Goal: Task Accomplishment & Management: Manage account settings

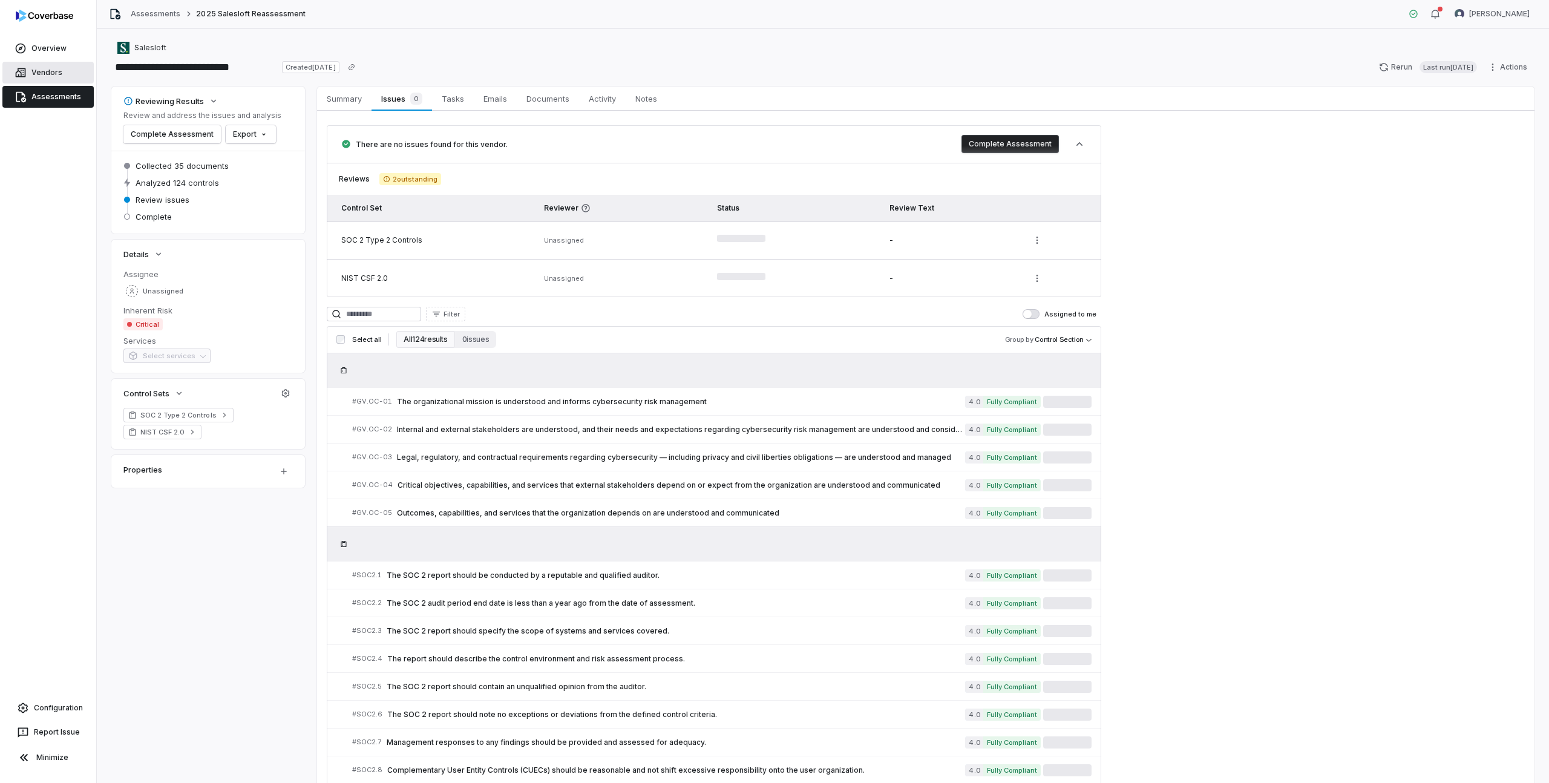
click at [45, 64] on link "Vendors" at bounding box center [47, 73] width 91 height 22
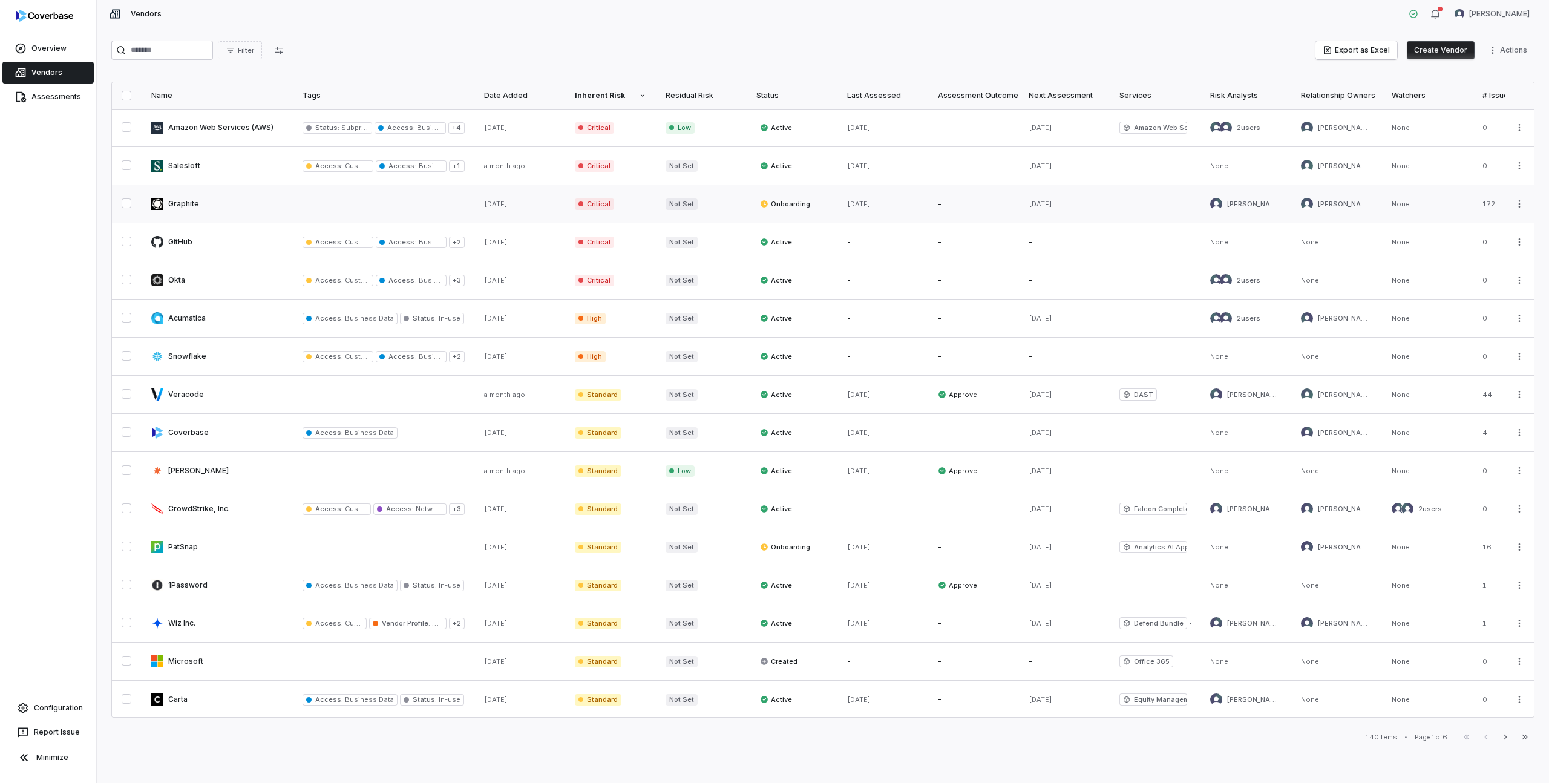
click at [195, 204] on link at bounding box center [217, 204] width 151 height 38
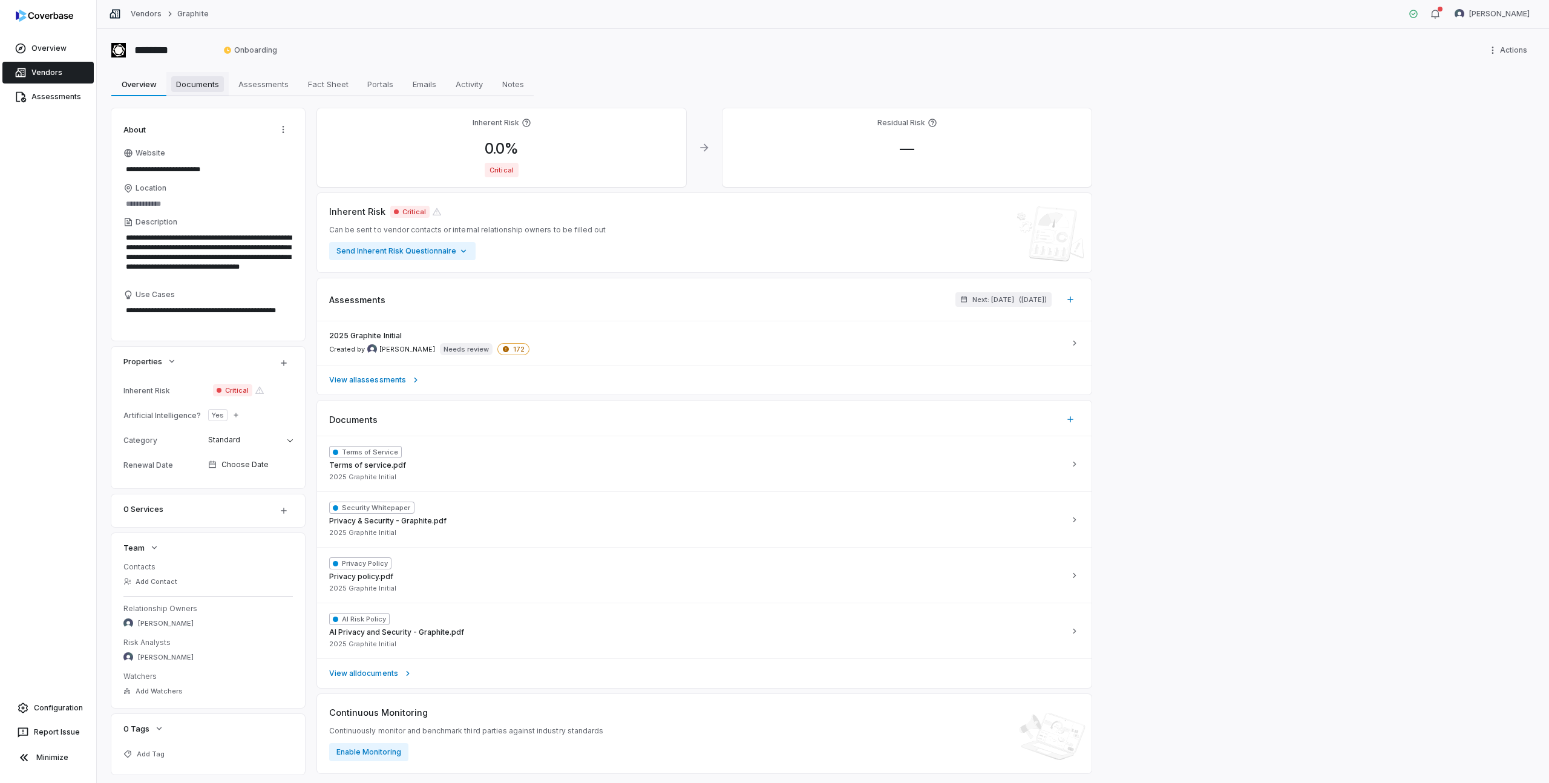
click at [209, 89] on span "Documents" at bounding box center [197, 84] width 53 height 16
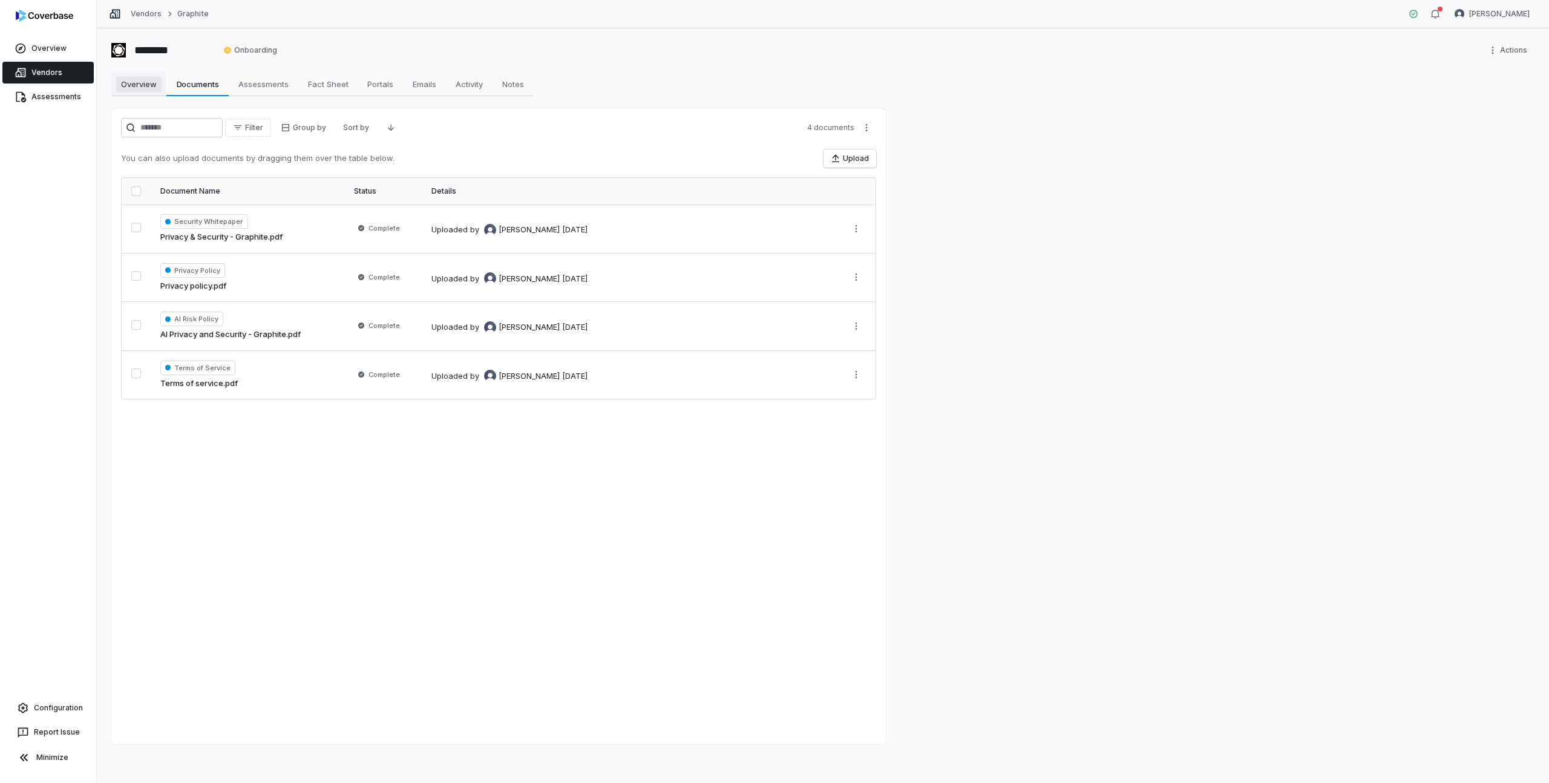
click at [141, 87] on span "Overview" at bounding box center [138, 84] width 45 height 16
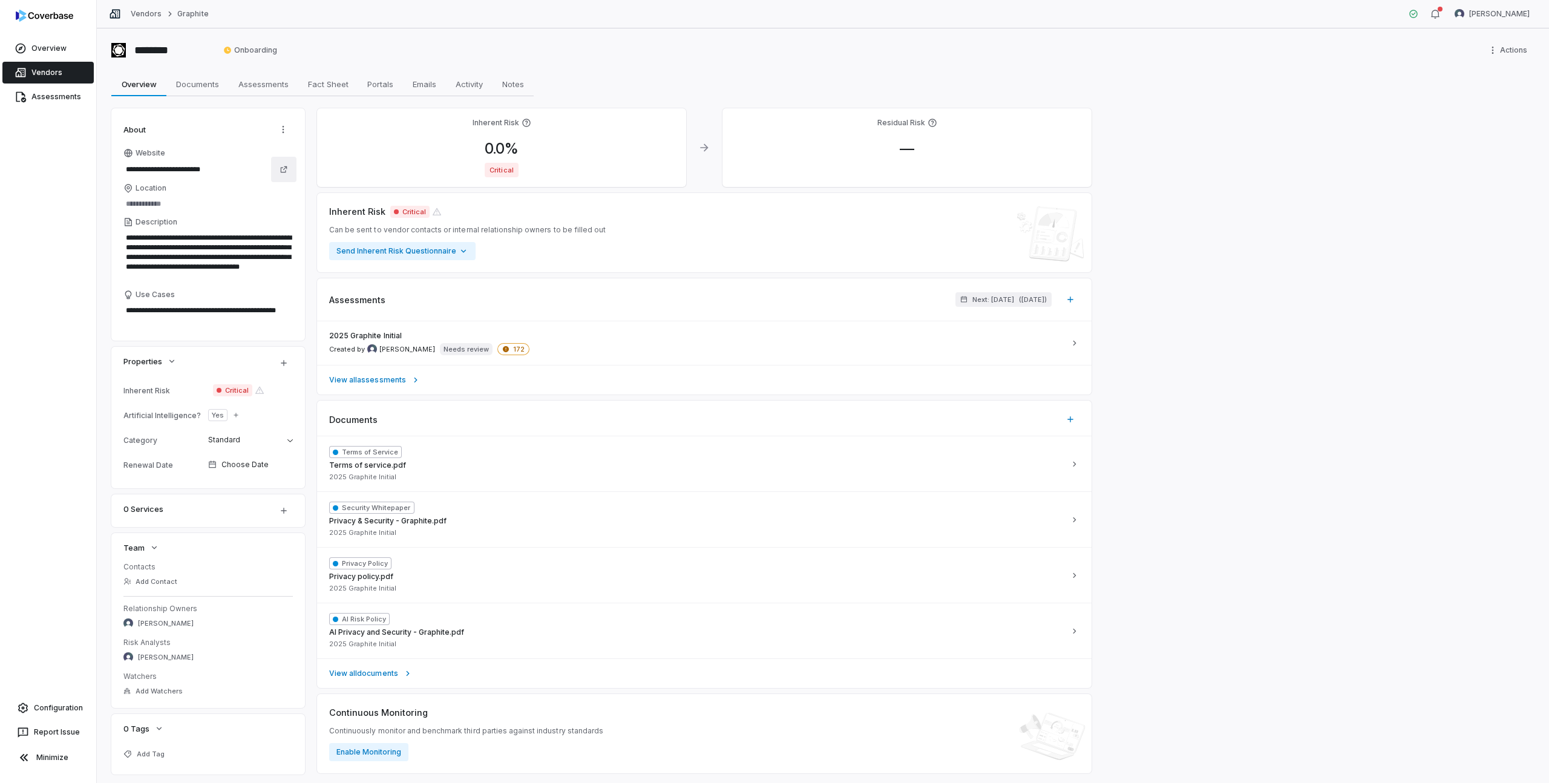
click at [284, 169] on icon at bounding box center [283, 169] width 8 height 8
click at [62, 73] on link "Vendors" at bounding box center [47, 73] width 91 height 22
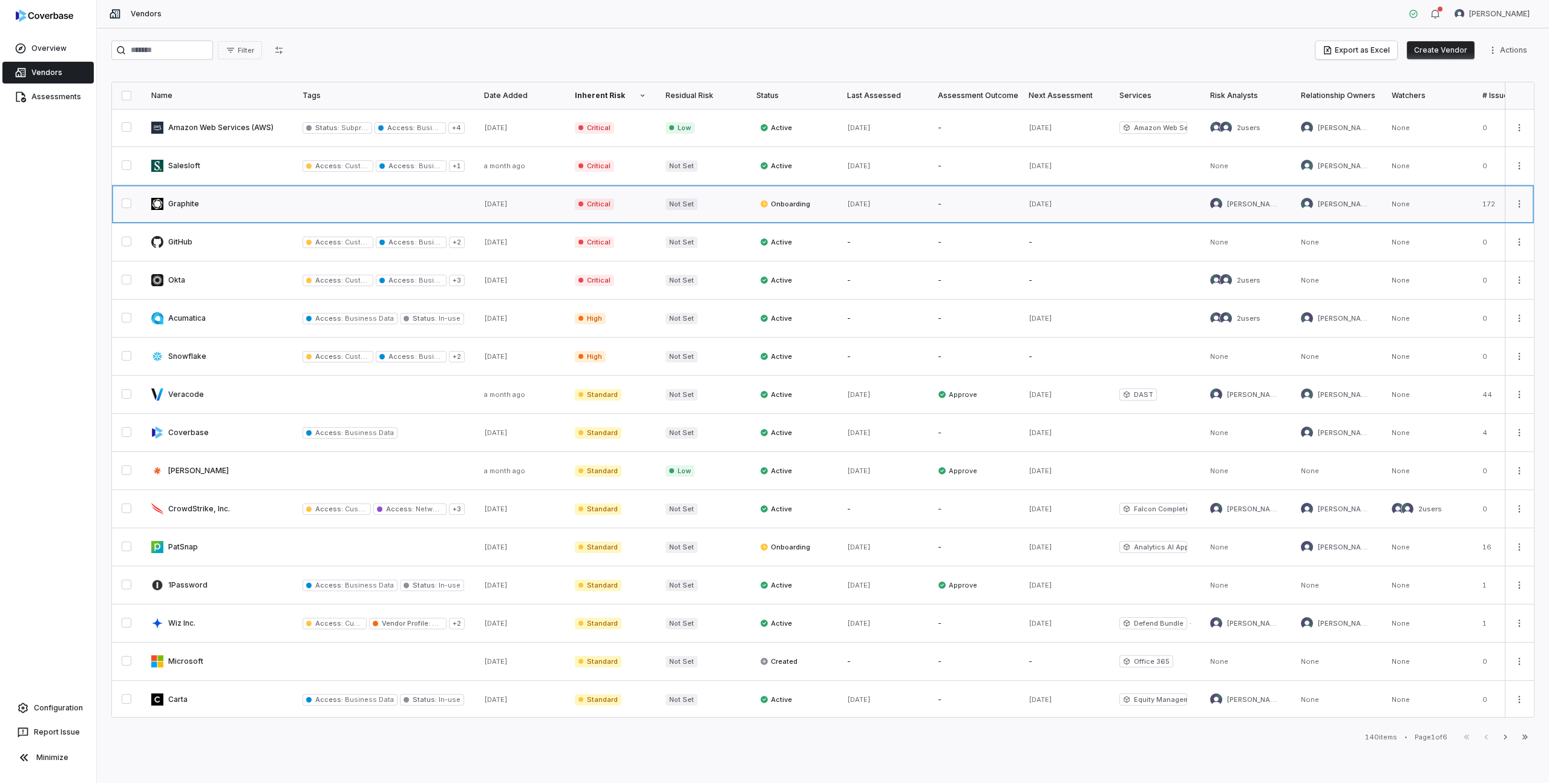
click at [186, 205] on link at bounding box center [217, 204] width 151 height 38
type textarea "*"
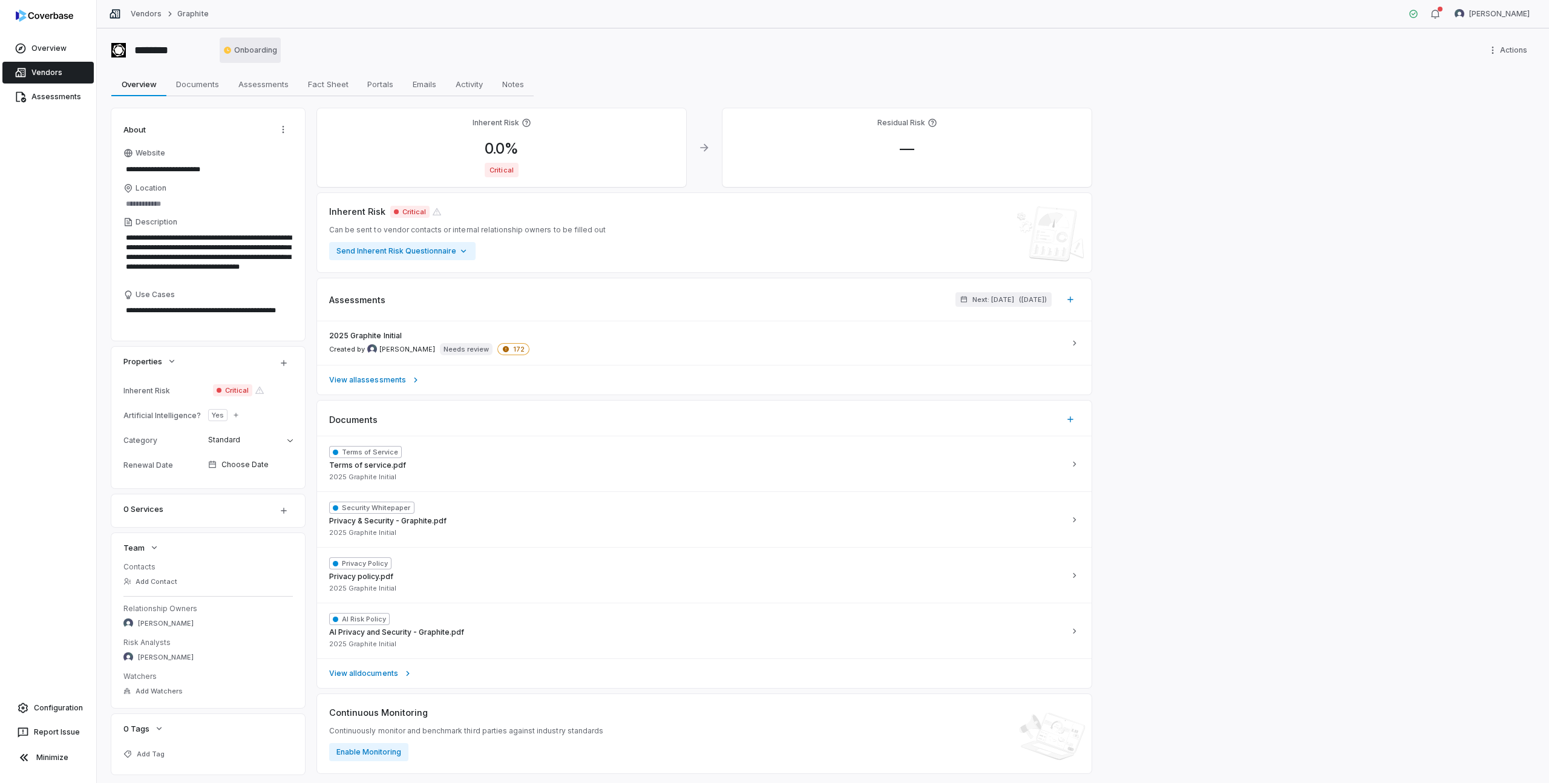
click at [263, 54] on html "**********" at bounding box center [774, 391] width 1549 height 783
click at [320, 43] on html "**********" at bounding box center [774, 391] width 1549 height 783
click at [54, 708] on link "Configuration" at bounding box center [48, 708] width 87 height 22
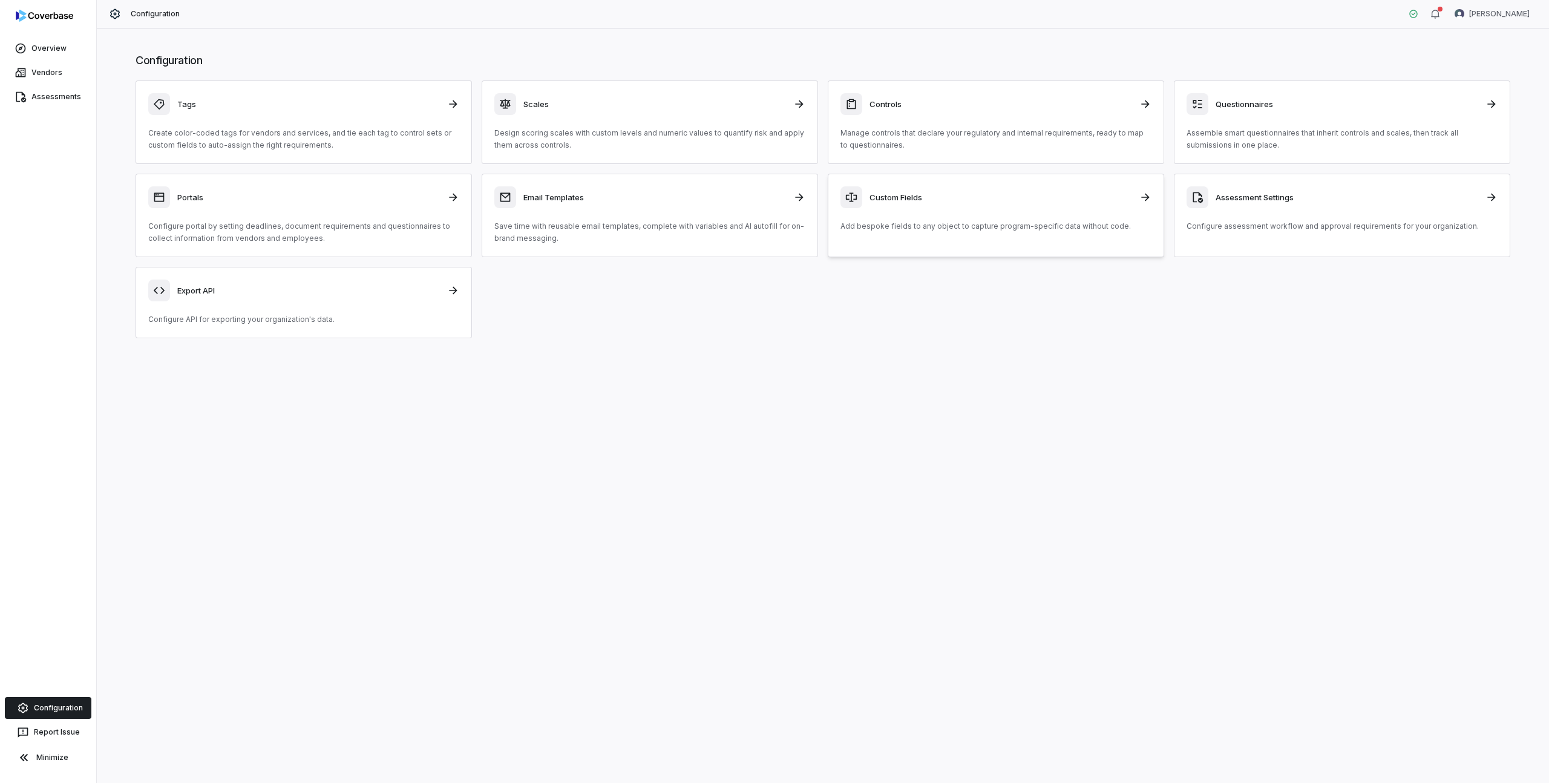
click at [903, 223] on p "Add bespoke fields to any object to capture program-specific data without code." at bounding box center [995, 226] width 311 height 12
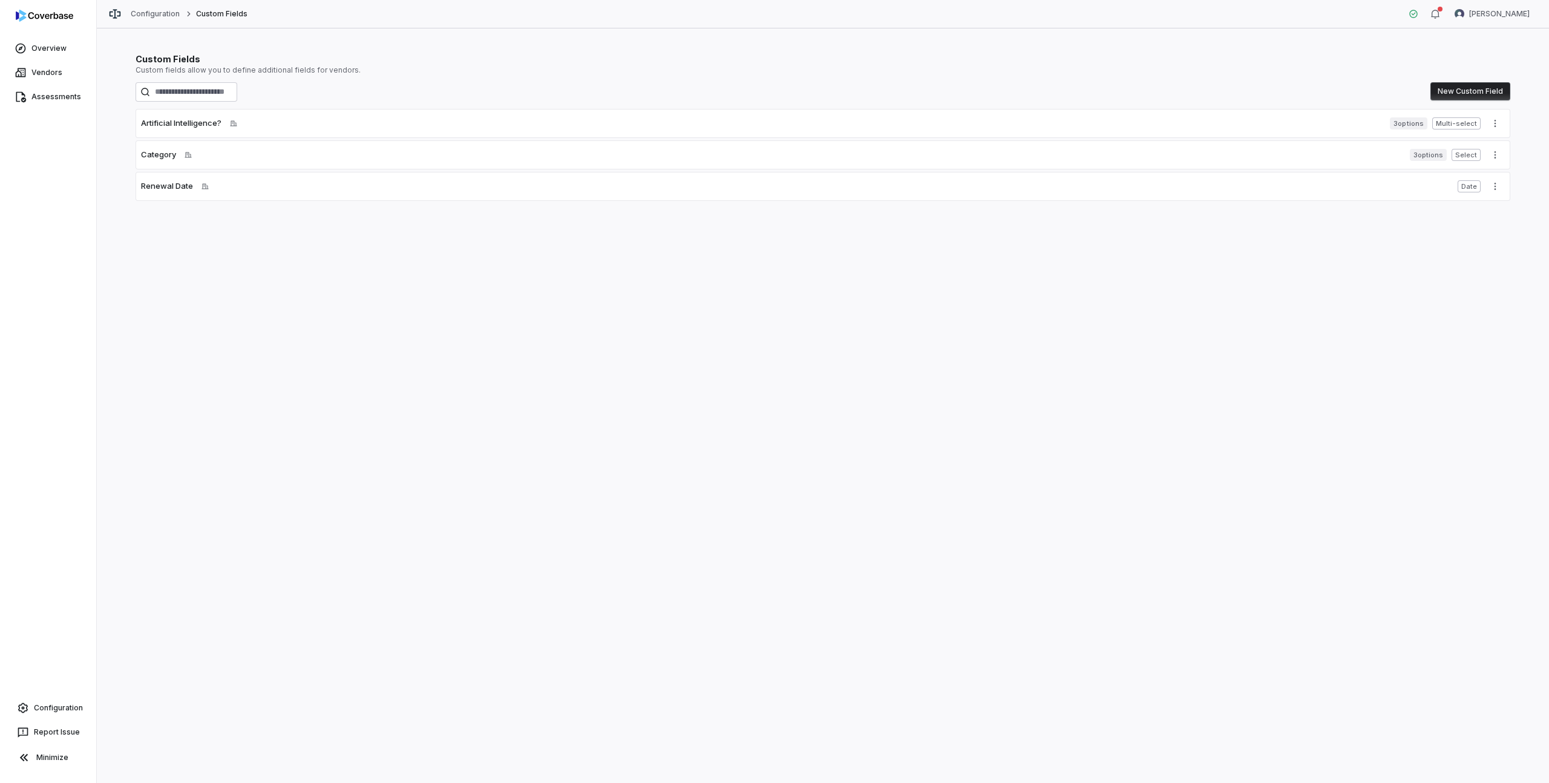
click at [158, 19] on div "Configuration Custom Fields" at bounding box center [178, 14] width 139 height 12
click at [158, 16] on link "Configuration" at bounding box center [156, 14] width 50 height 10
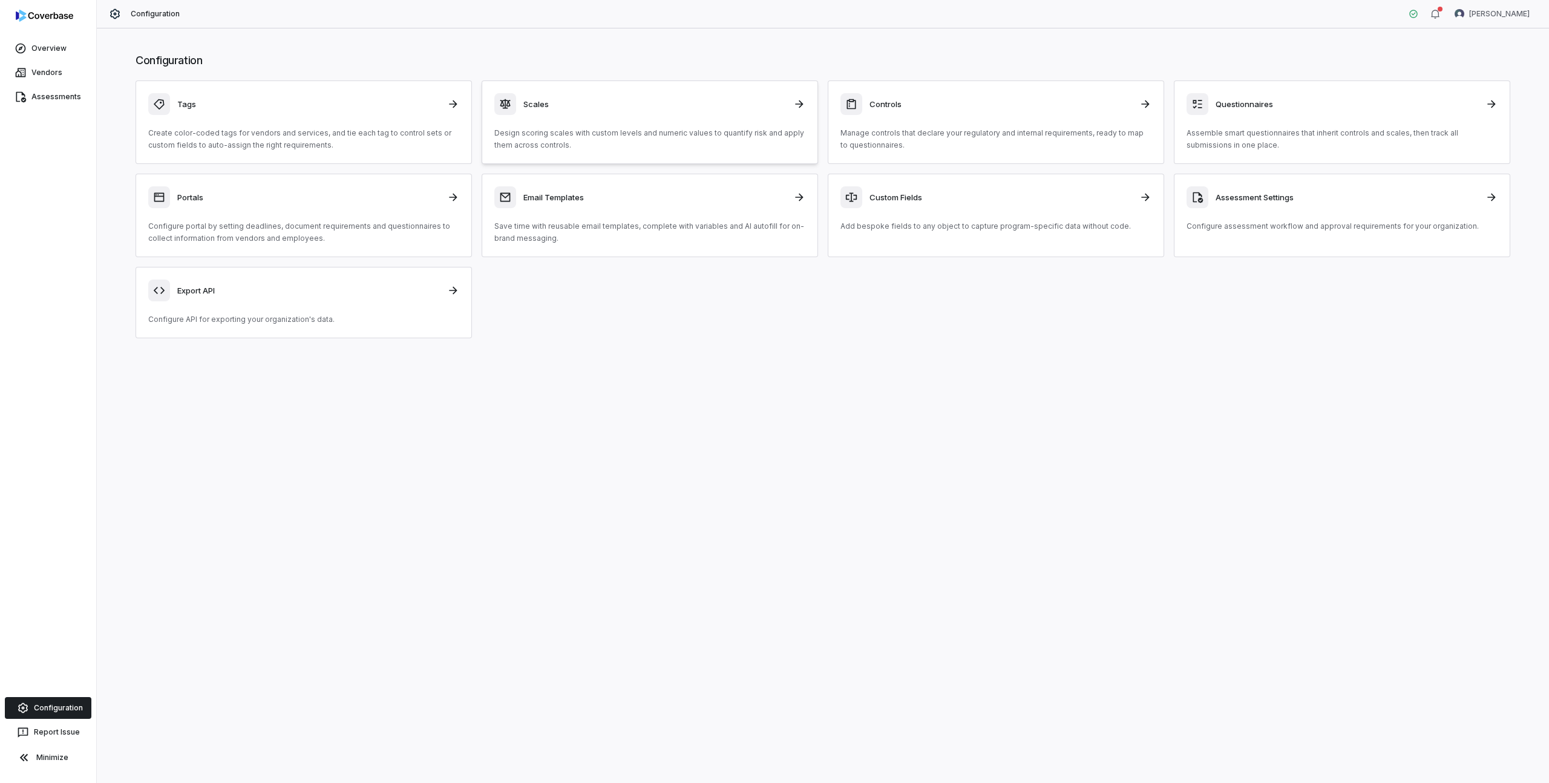
click at [583, 125] on div "Scales Design scoring scales with custom levels and numeric values to quantify …" at bounding box center [649, 122] width 311 height 58
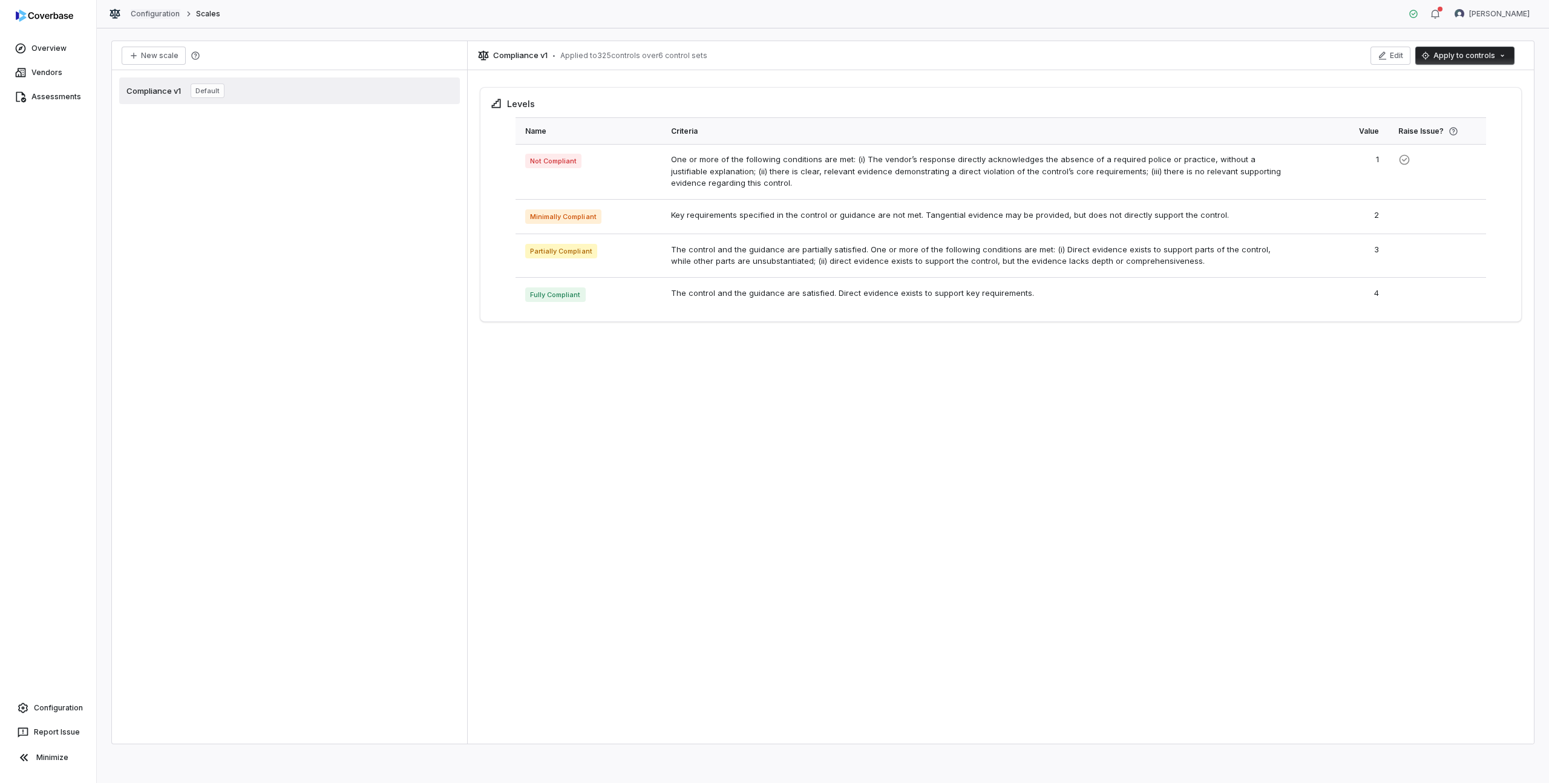
click at [154, 12] on link "Configuration" at bounding box center [156, 14] width 50 height 10
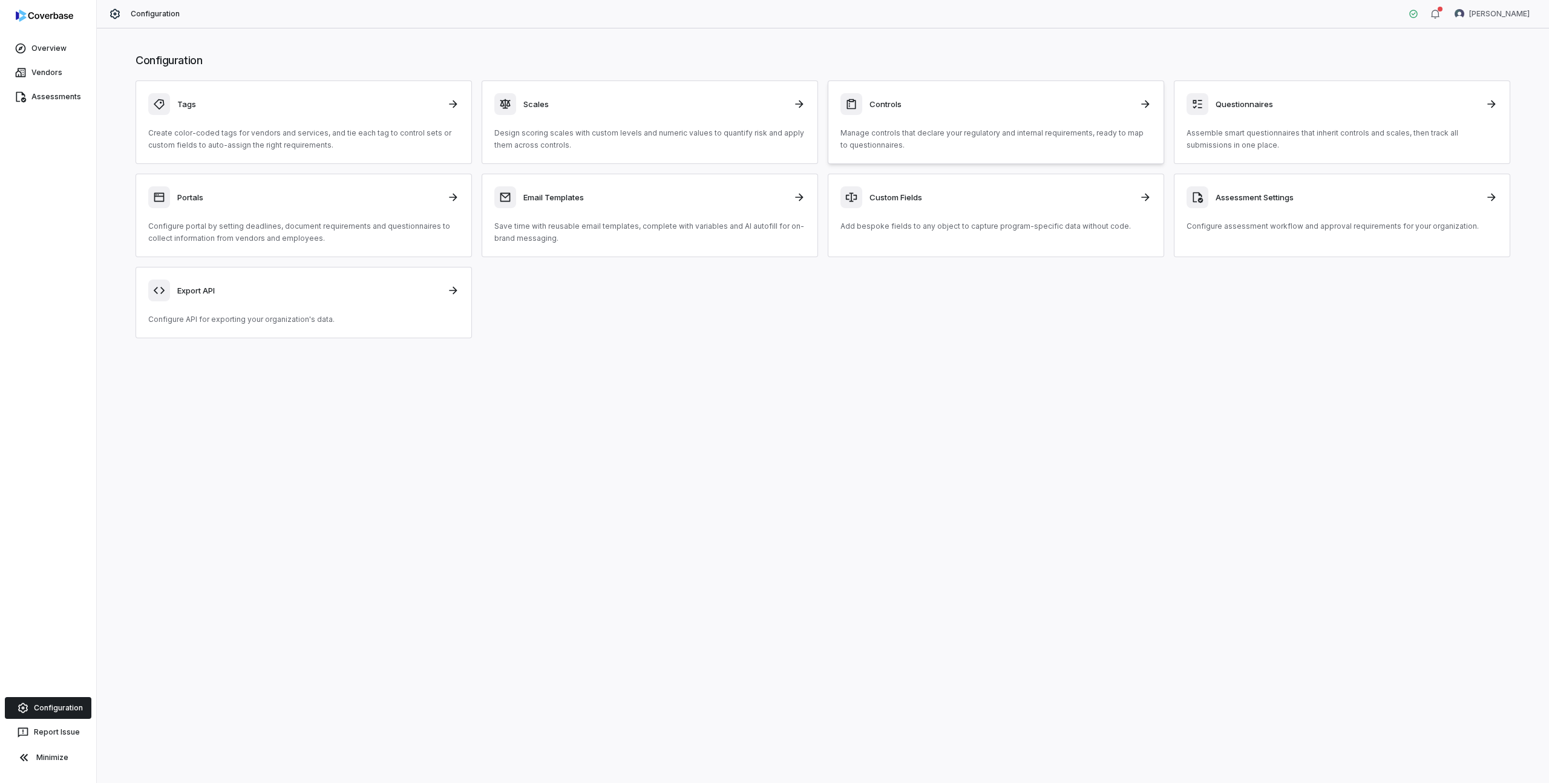
click at [897, 113] on div "Controls" at bounding box center [995, 104] width 311 height 22
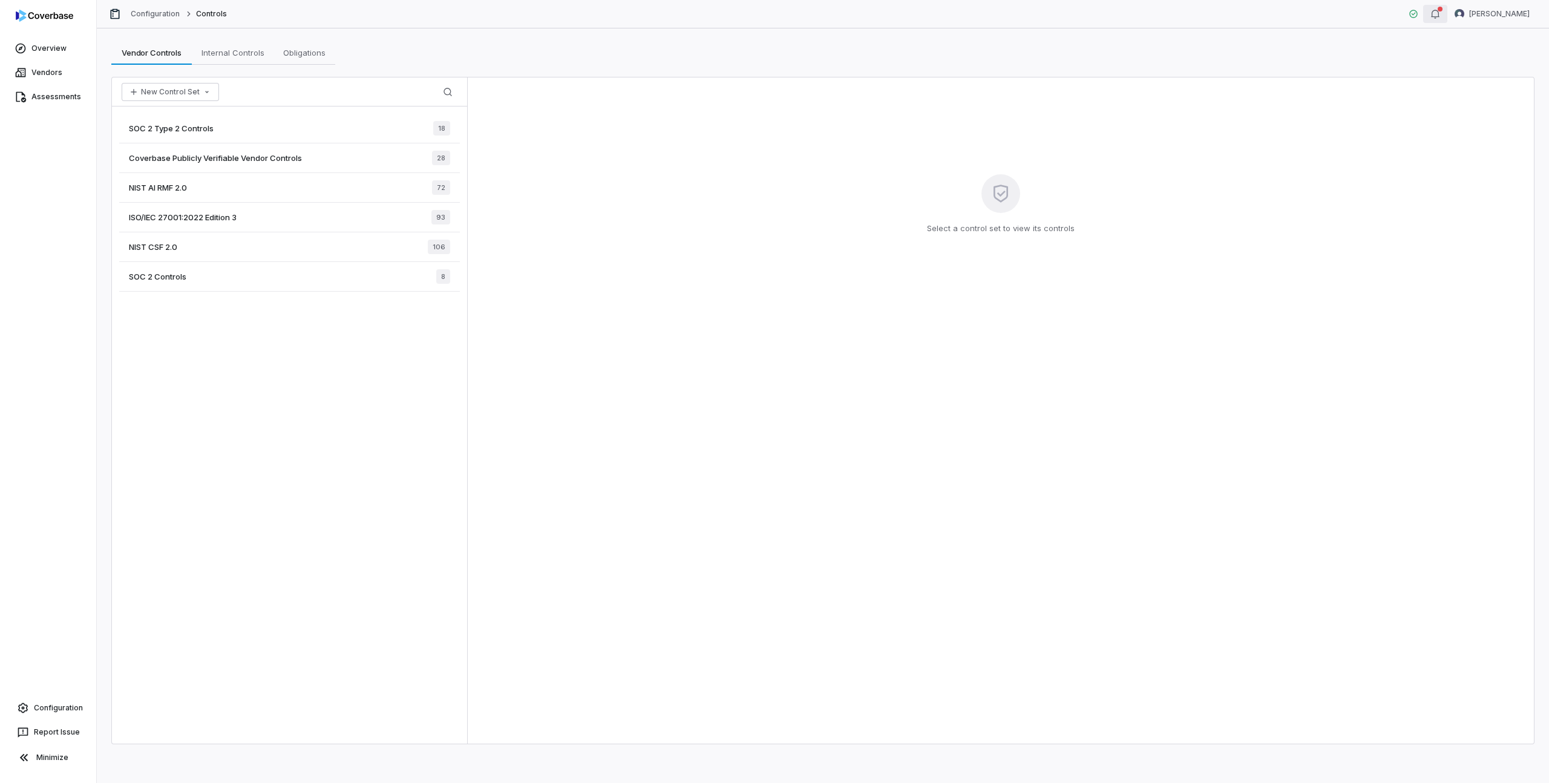
click at [1440, 7] on div "button" at bounding box center [1435, 14] width 10 height 15
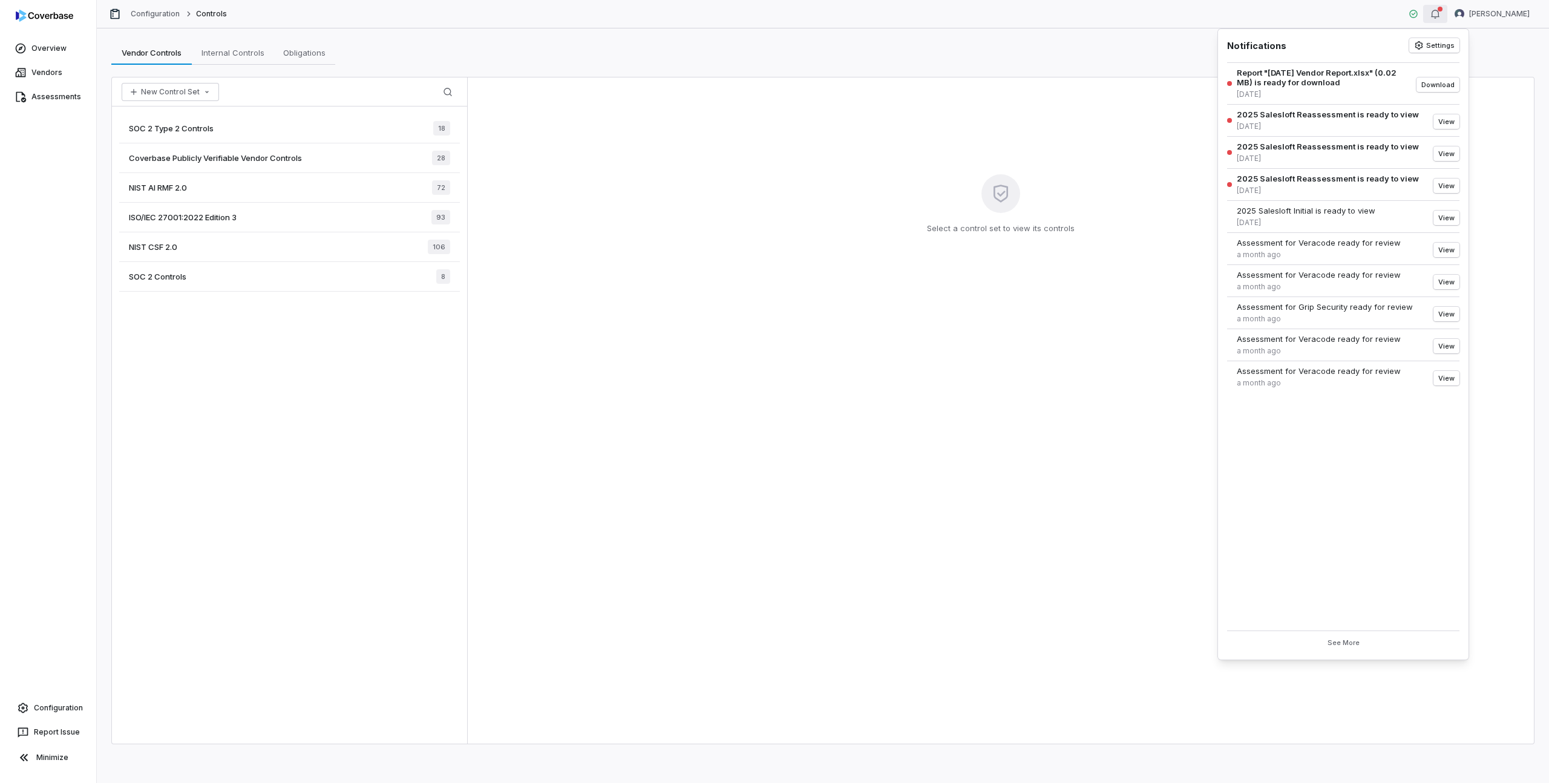
click at [1178, 52] on div "Vendor Controls Vendor Controls Internal Controls Internal Controls Obligations…" at bounding box center [822, 53] width 1423 height 24
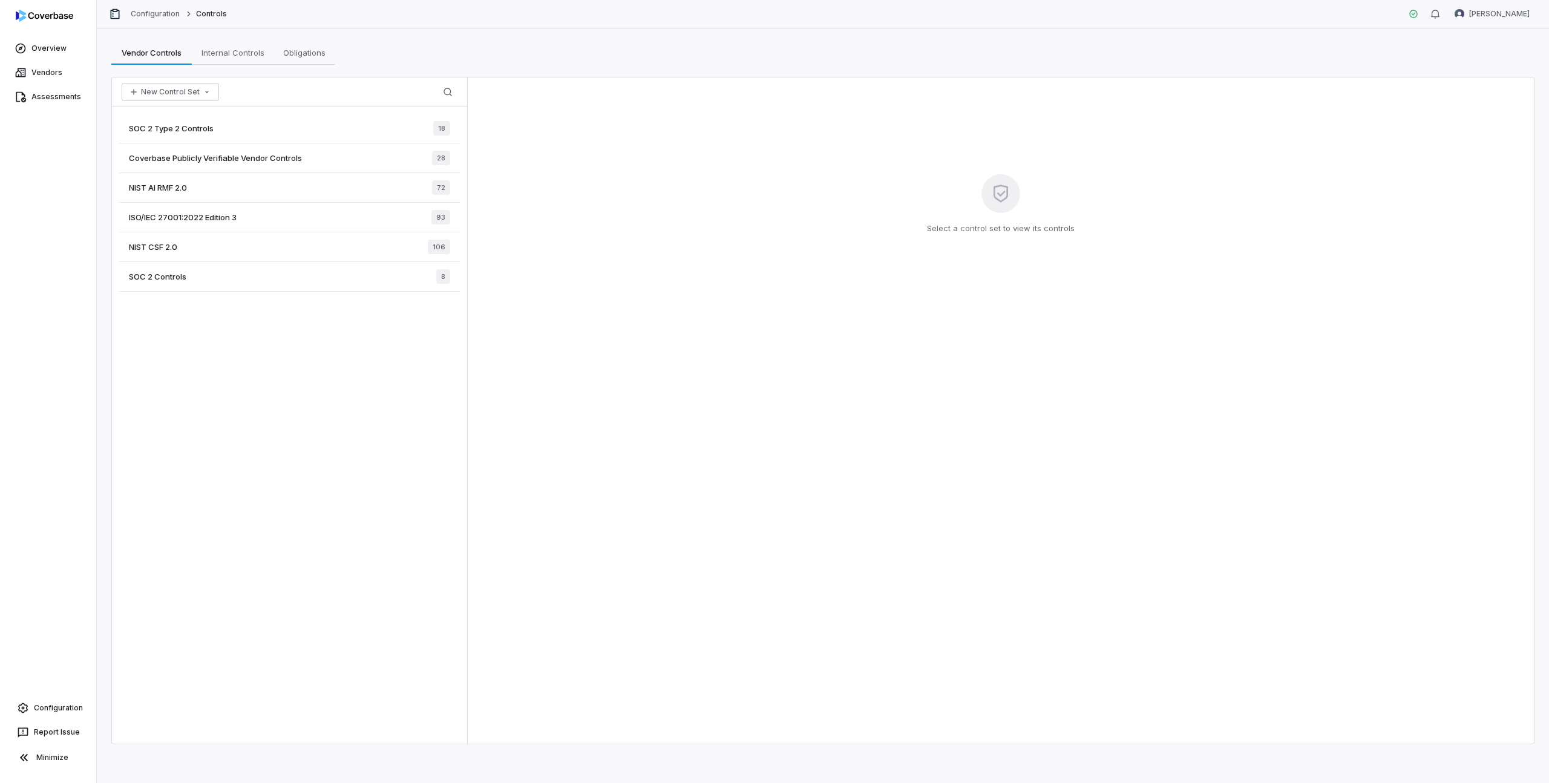
click at [199, 126] on span "SOC 2 Type 2 Controls" at bounding box center [171, 128] width 85 height 11
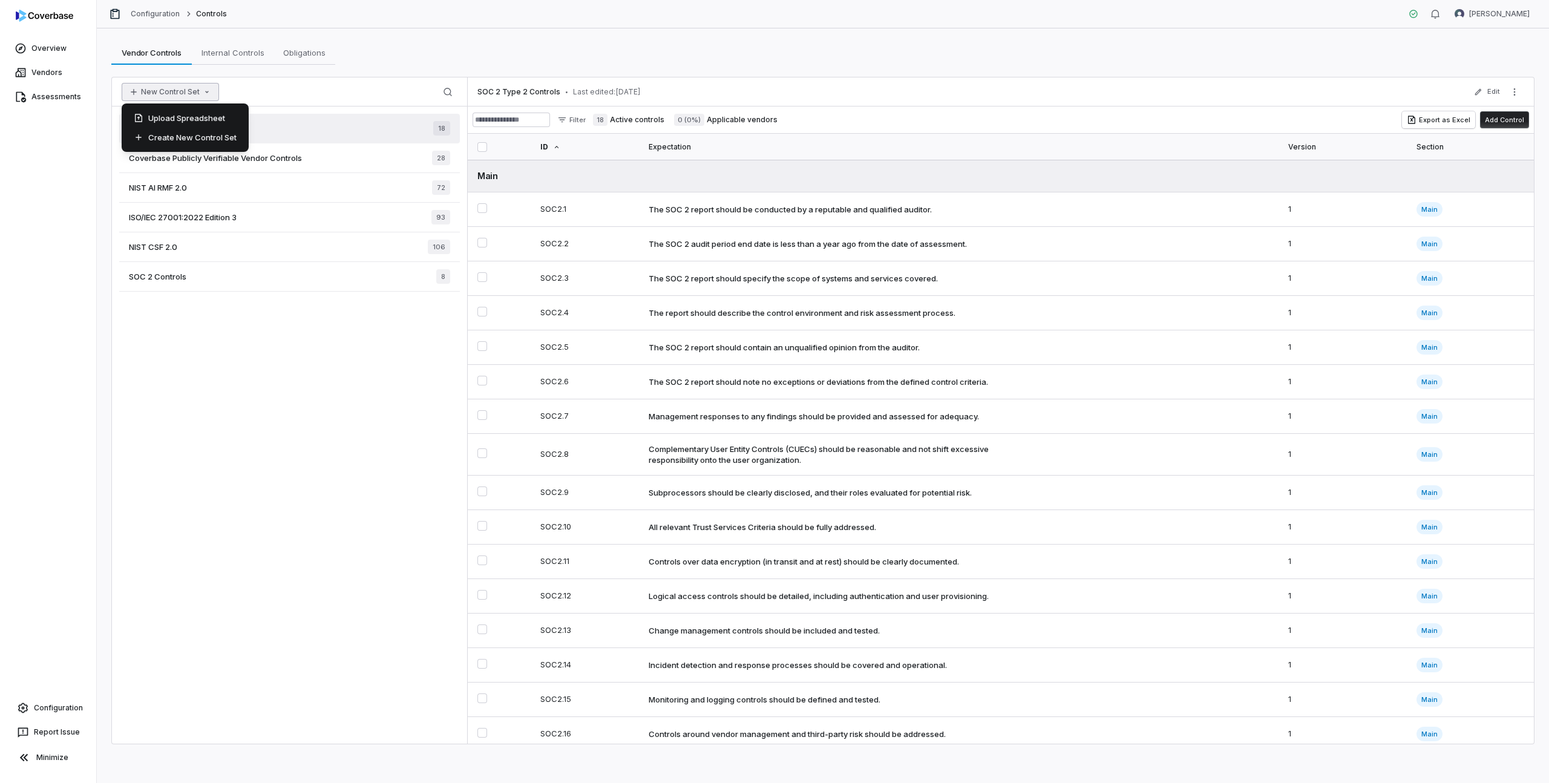
click at [205, 91] on icon "button" at bounding box center [207, 92] width 4 height 2
click at [188, 134] on div "Create New Control Set" at bounding box center [184, 137] width 117 height 19
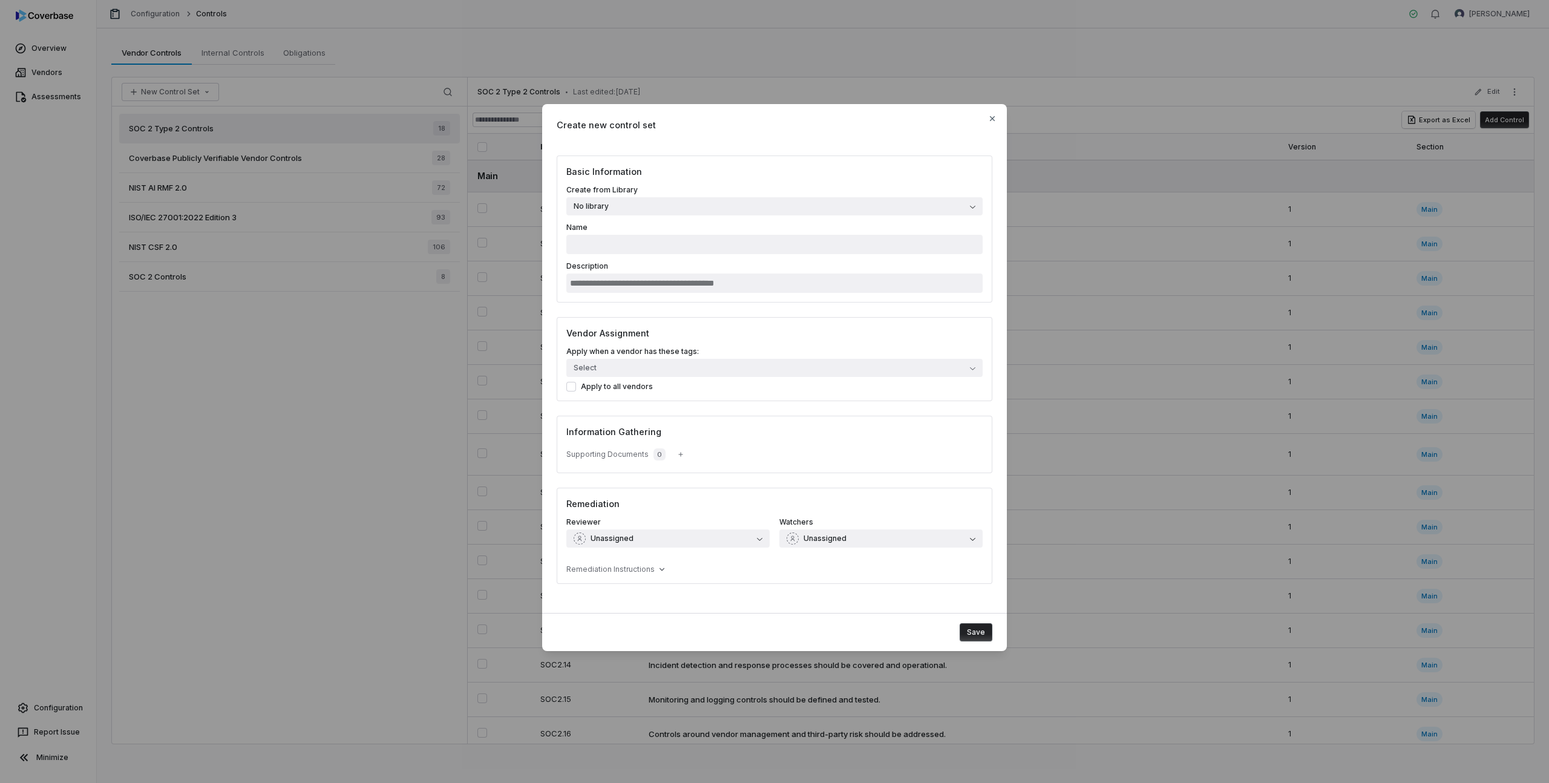
click at [652, 211] on button "No library" at bounding box center [774, 206] width 416 height 18
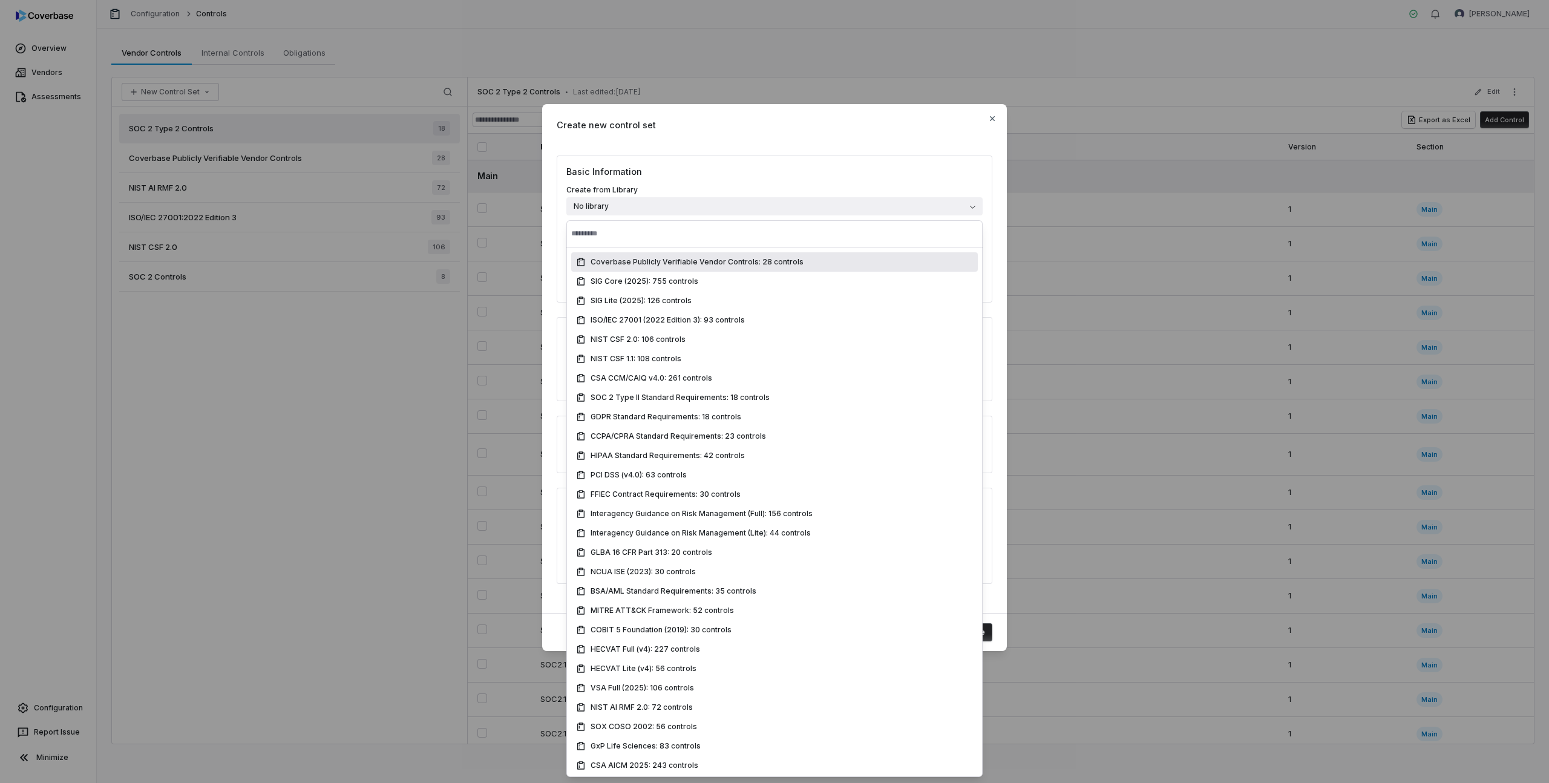
click at [670, 132] on div "Create new control set" at bounding box center [774, 125] width 465 height 42
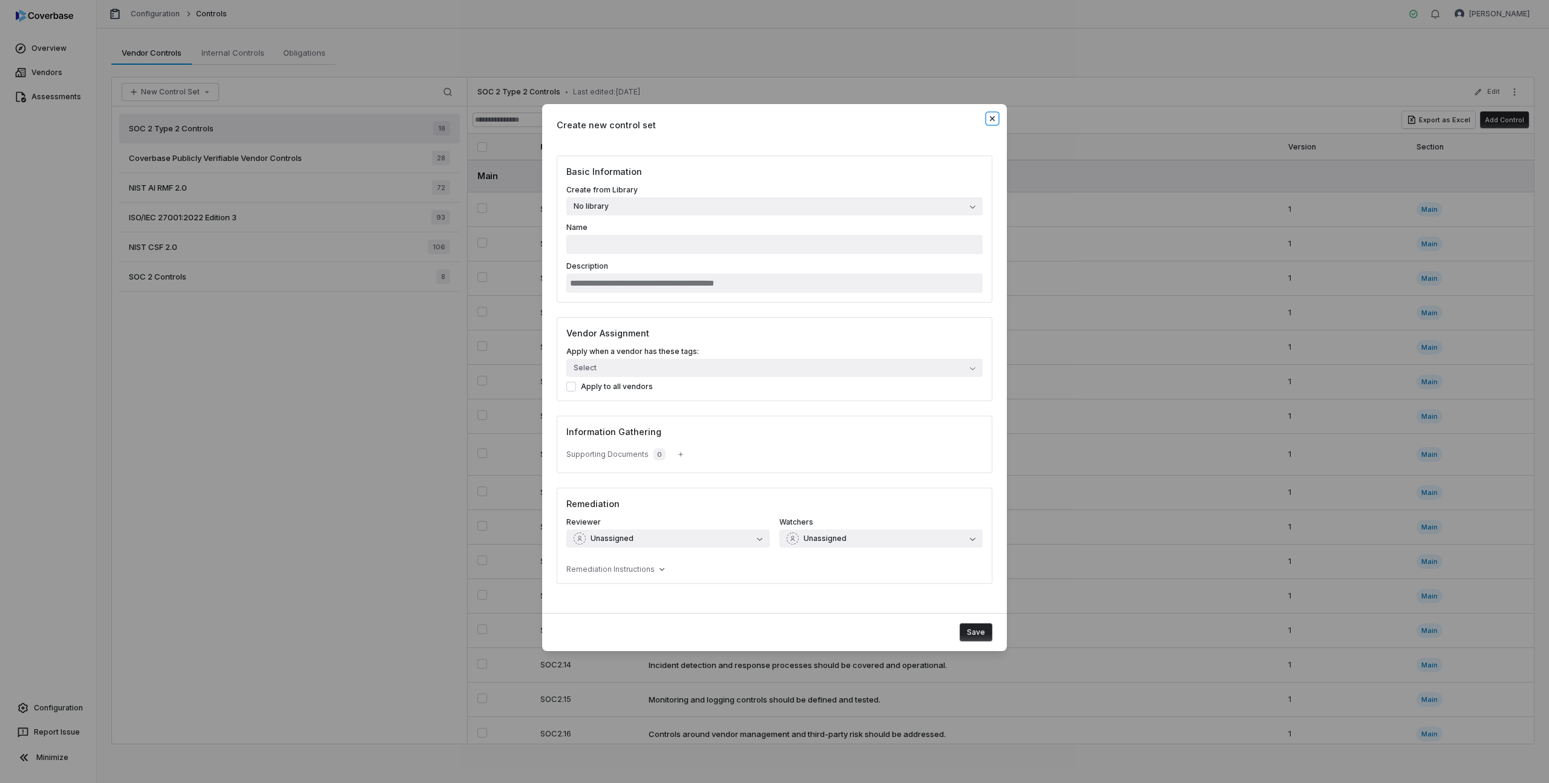
click at [993, 120] on icon "button" at bounding box center [992, 118] width 5 height 5
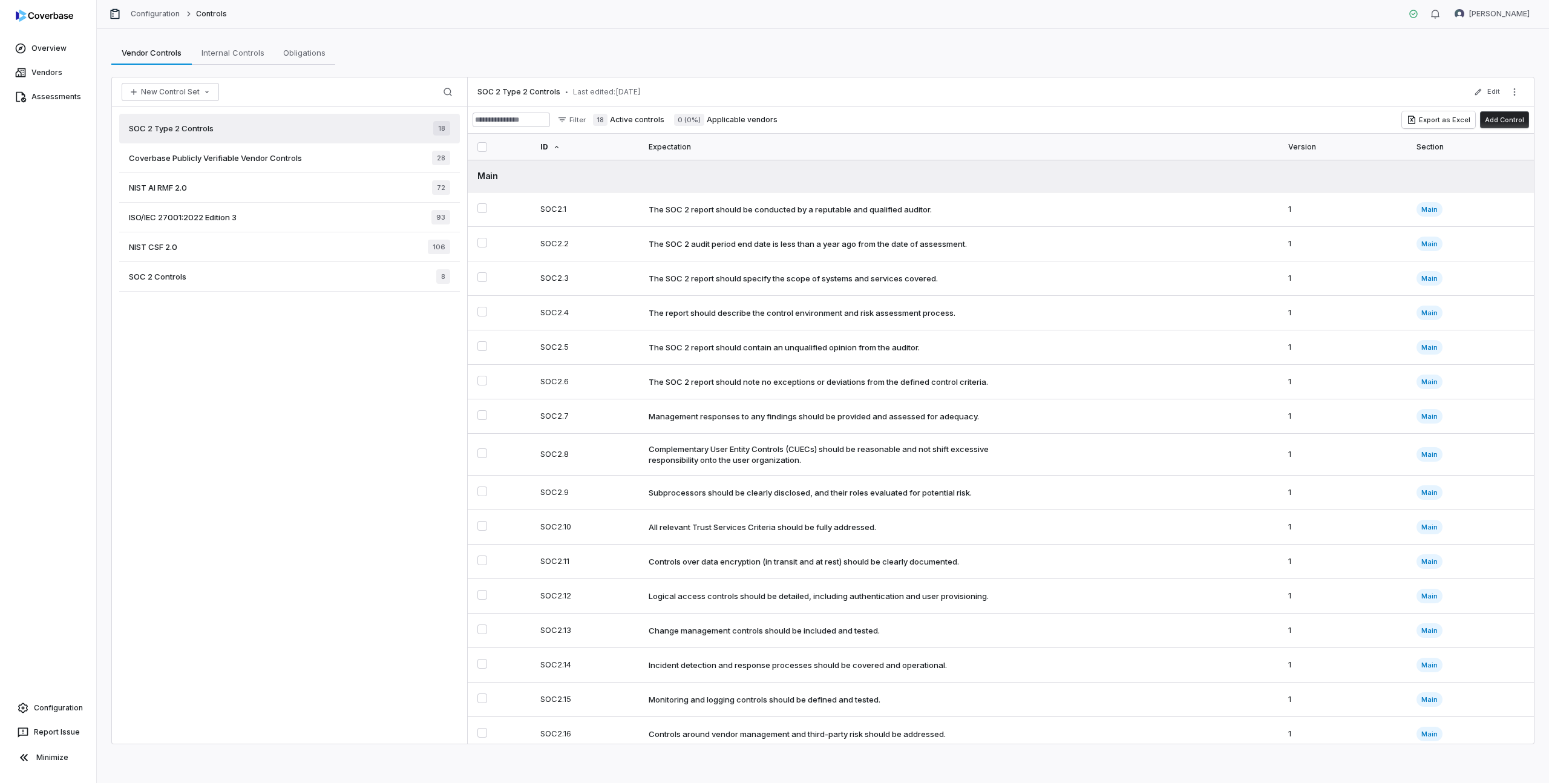
click at [278, 159] on span "Coverbase Publicly Verifiable Vendor Controls" at bounding box center [215, 157] width 173 height 11
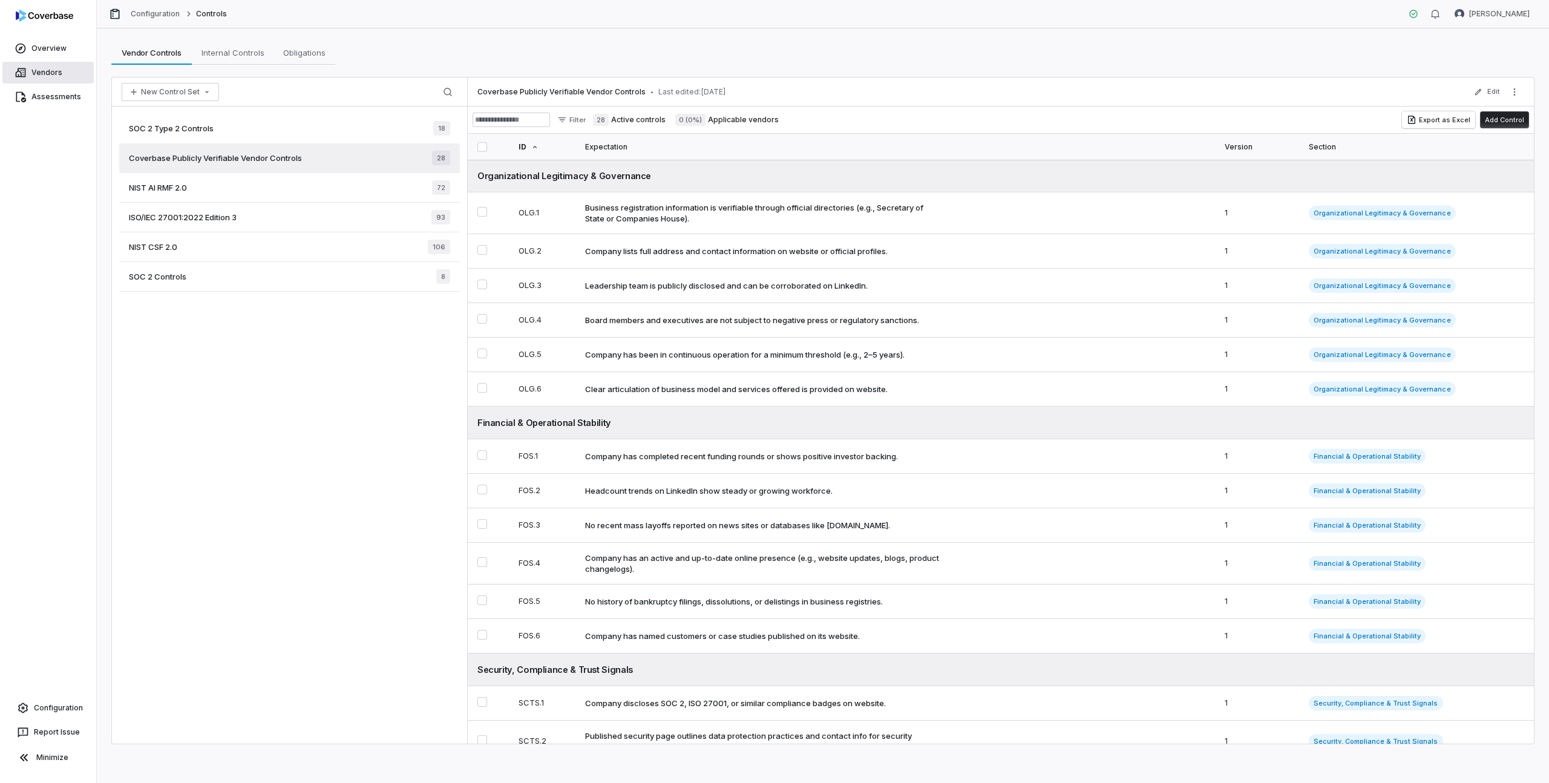
click at [48, 77] on link "Vendors" at bounding box center [47, 73] width 91 height 22
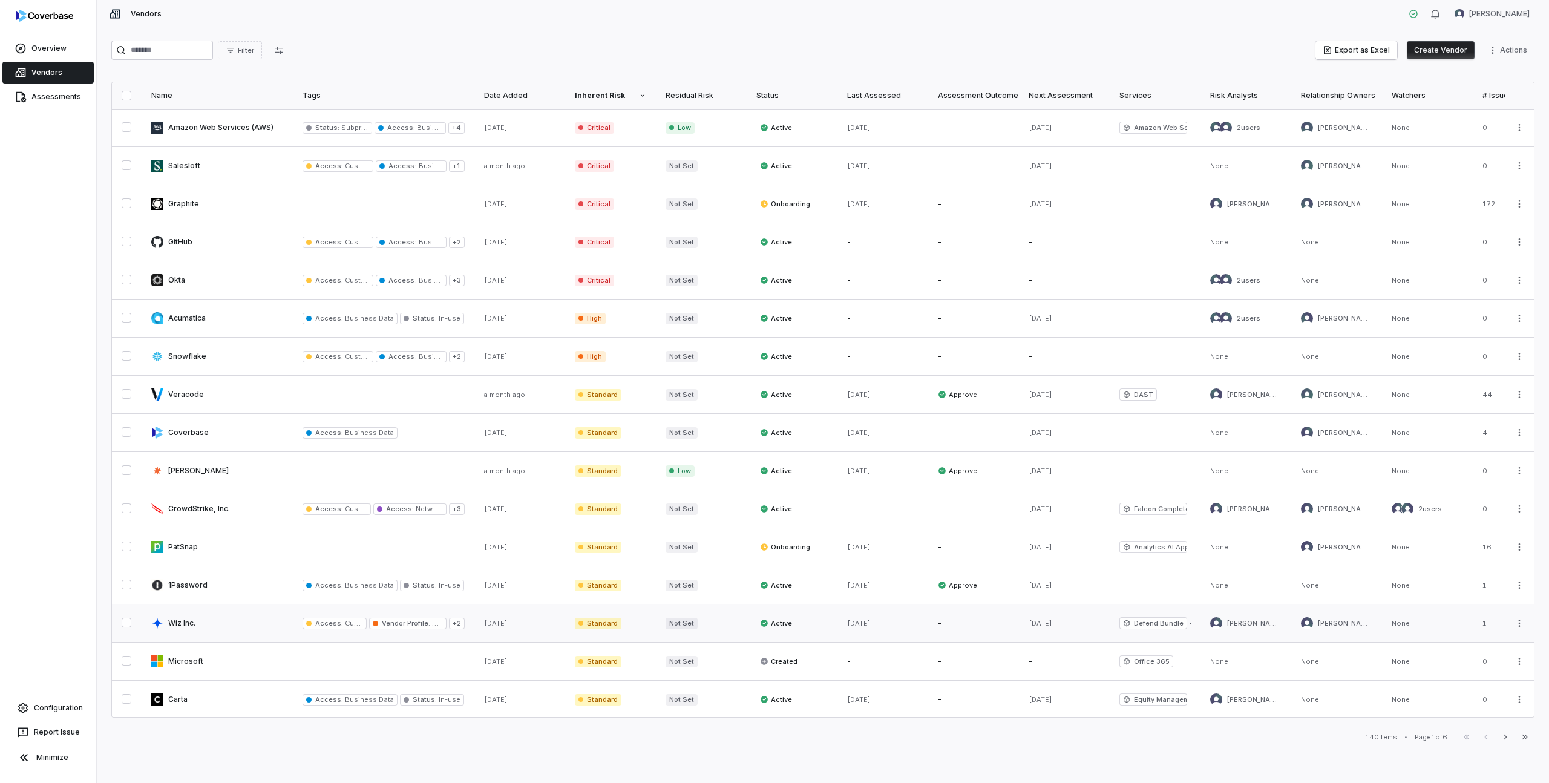
scroll to position [351, 0]
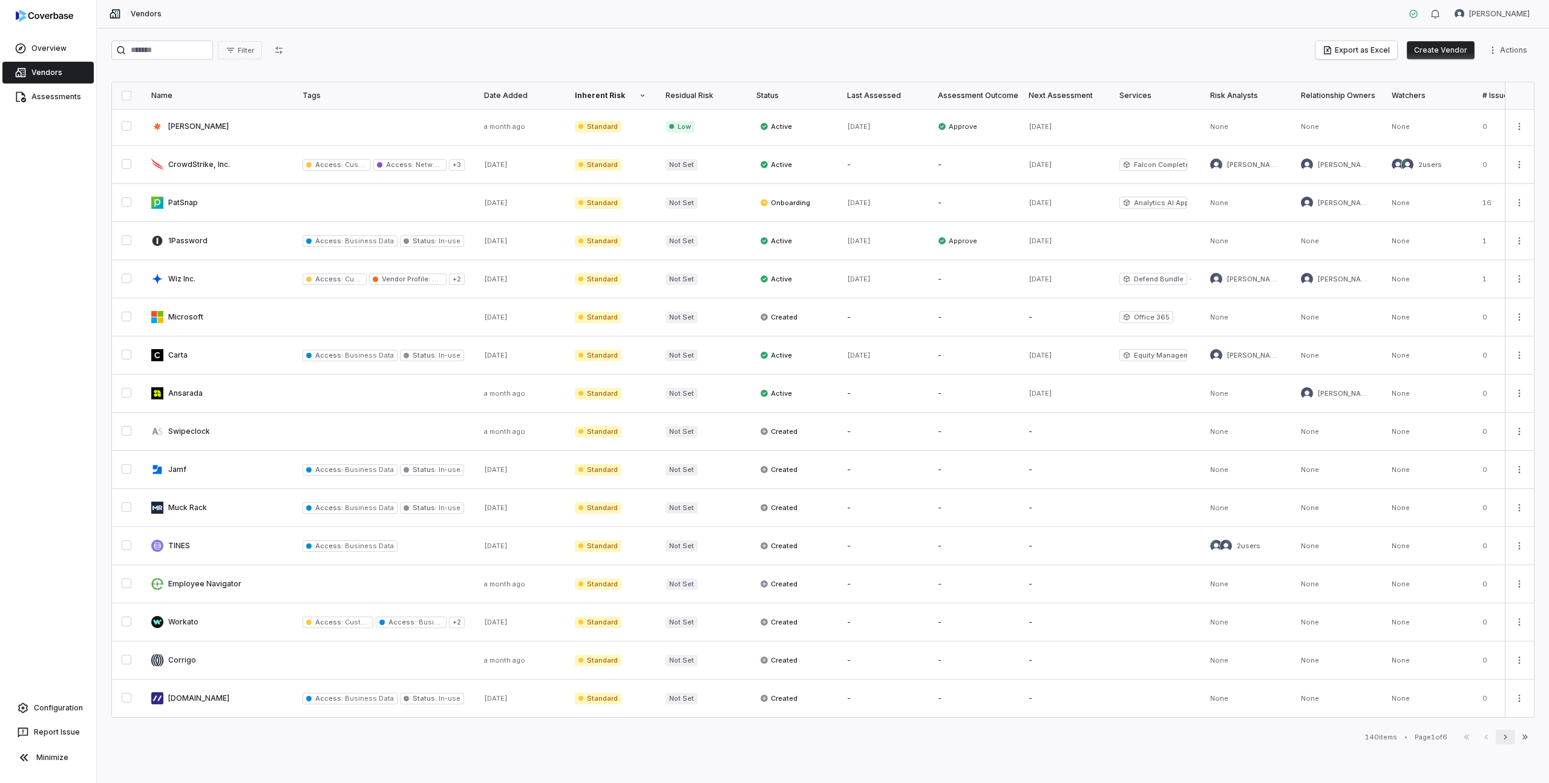
click at [1506, 739] on icon "button" at bounding box center [1505, 737] width 10 height 10
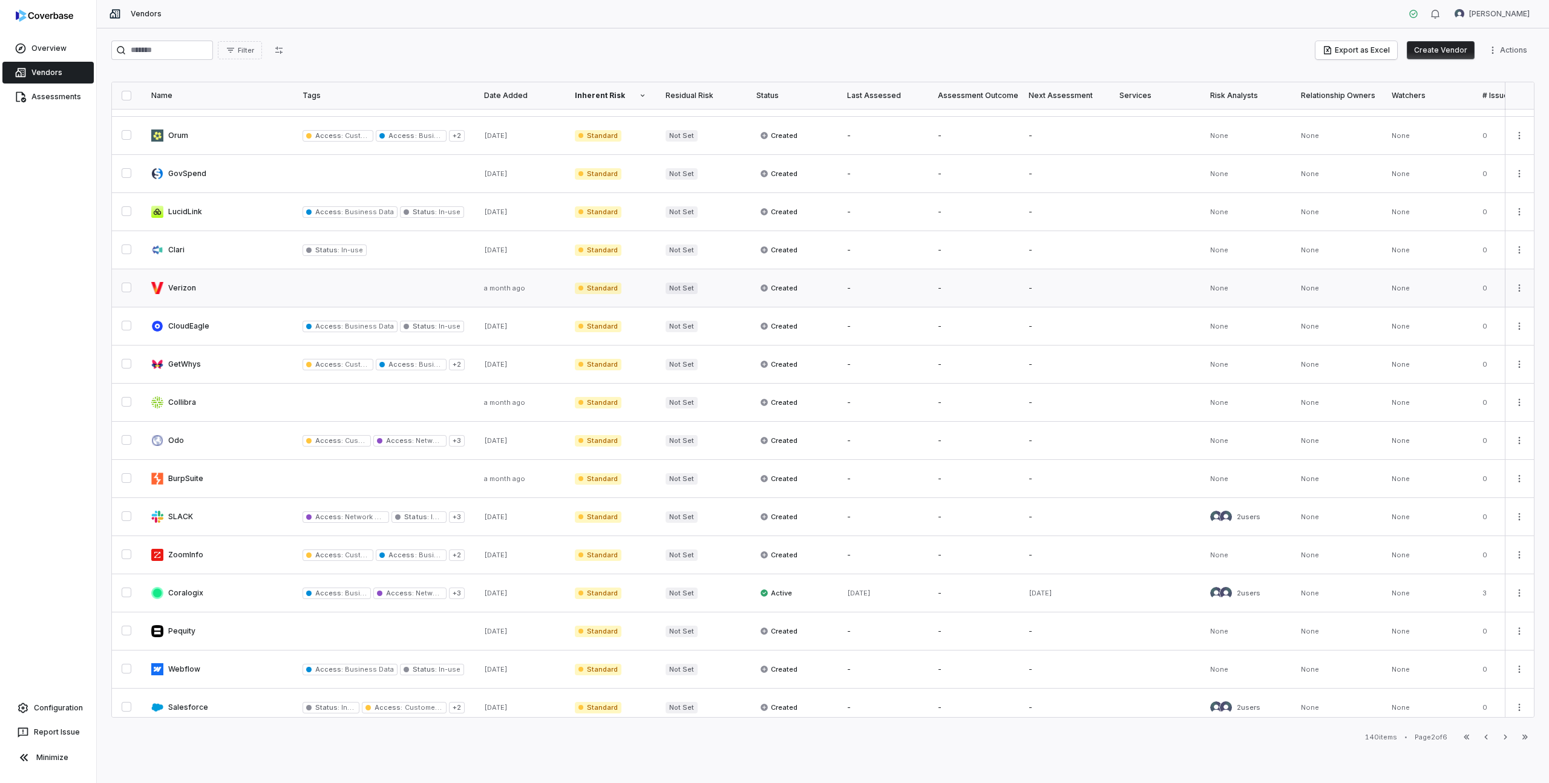
scroll to position [351, 0]
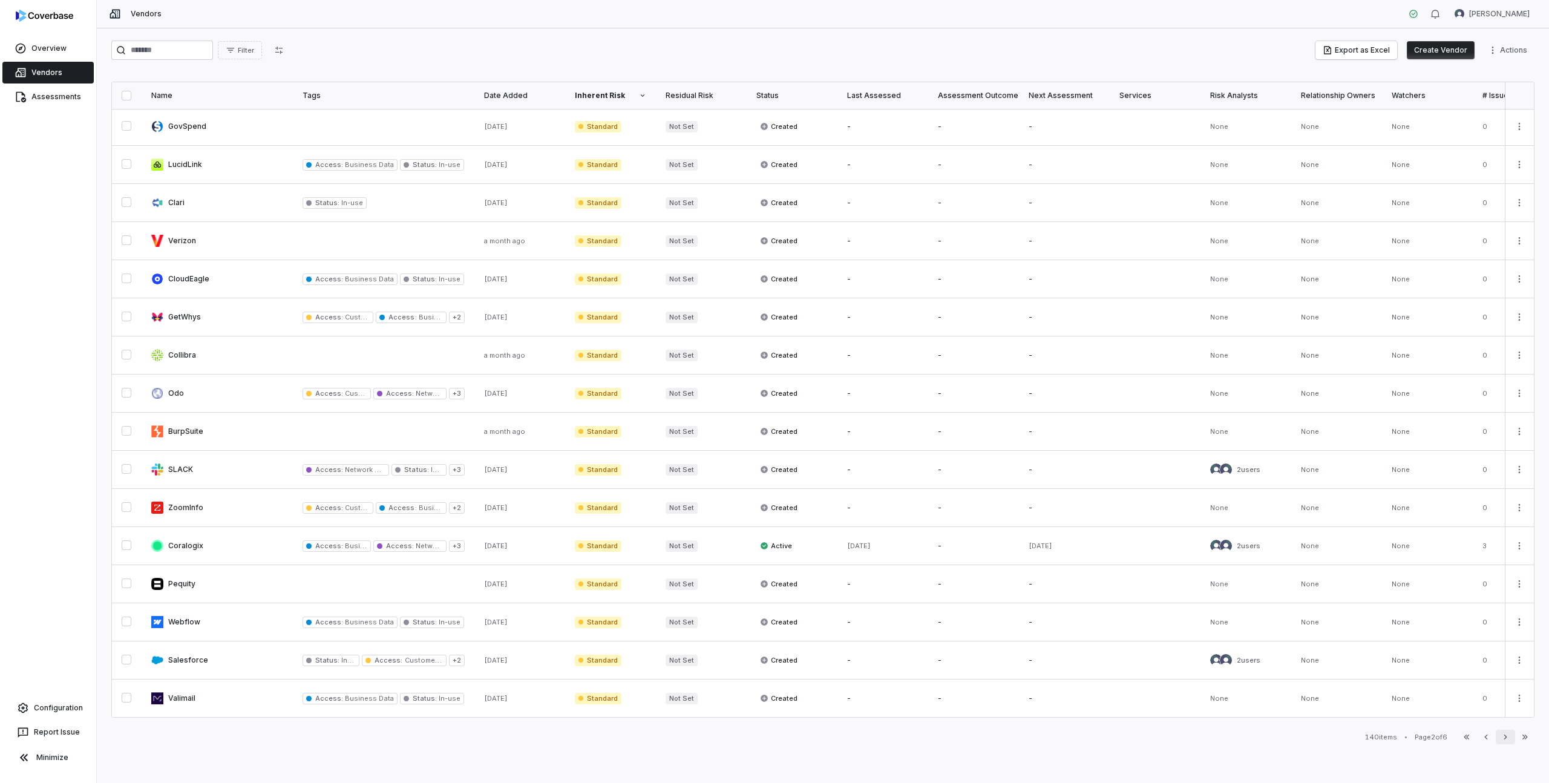
click at [1509, 741] on icon "button" at bounding box center [1505, 737] width 10 height 10
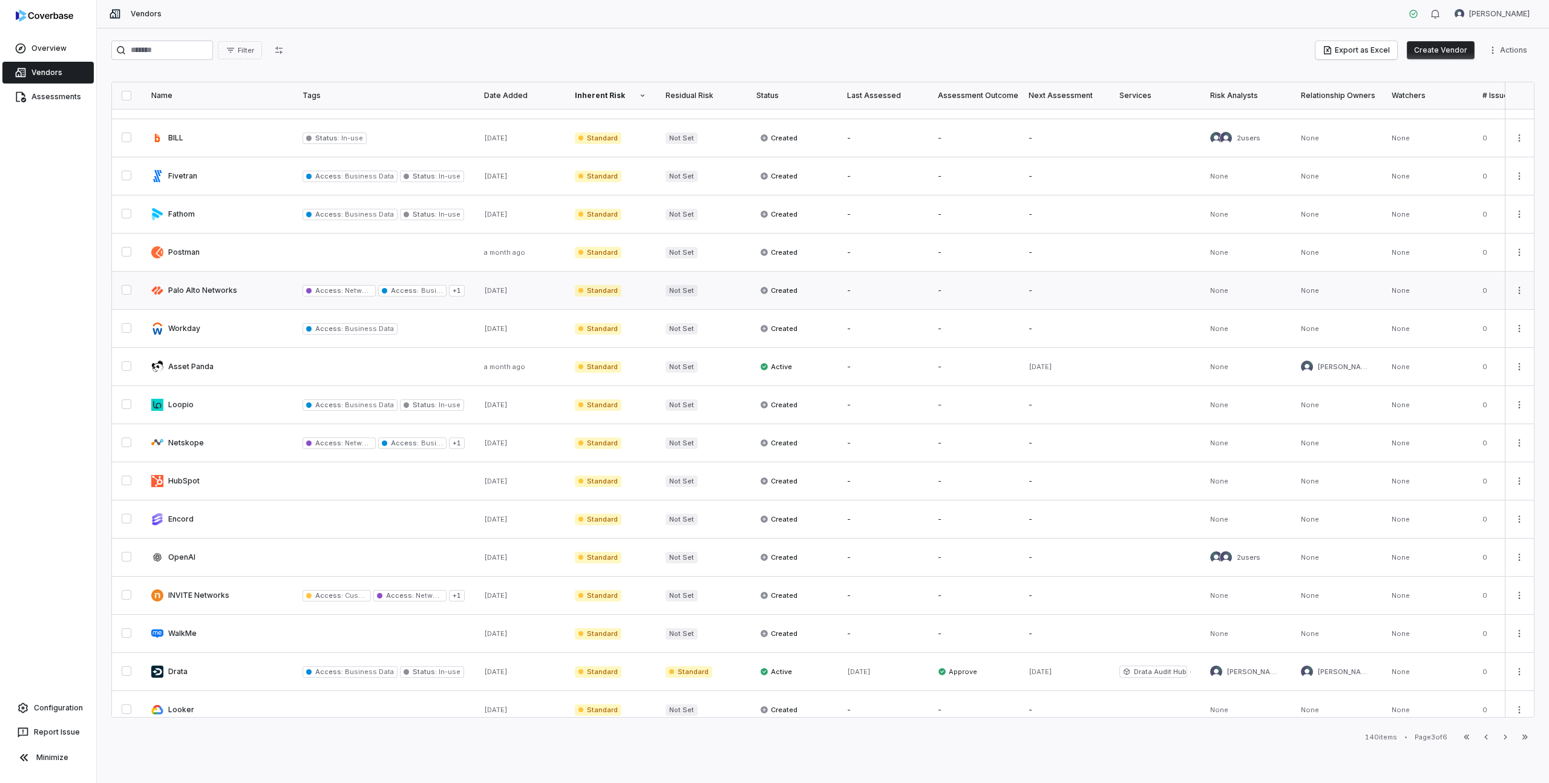
scroll to position [223, 0]
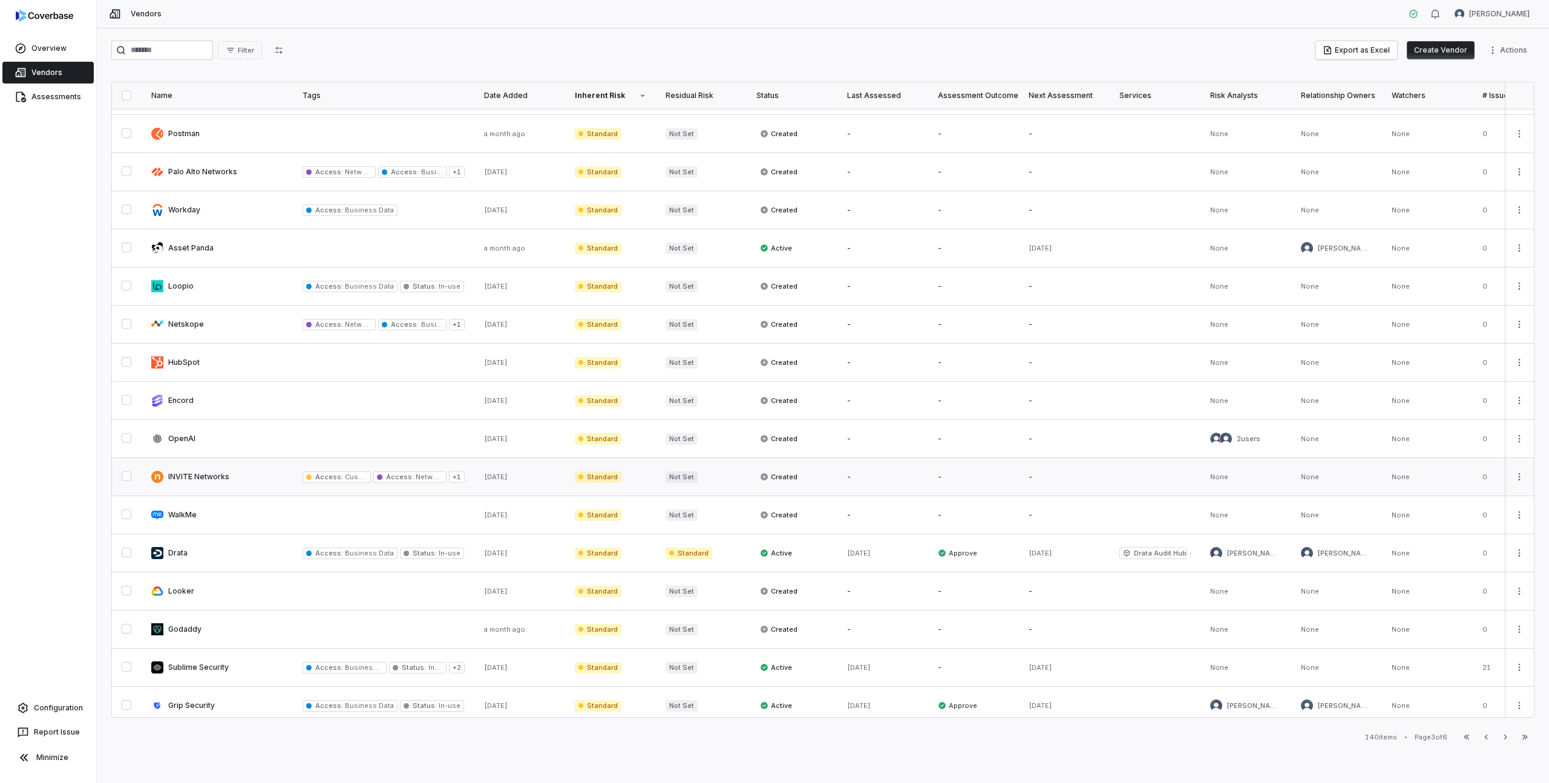
click at [128, 475] on button "button" at bounding box center [127, 476] width 10 height 10
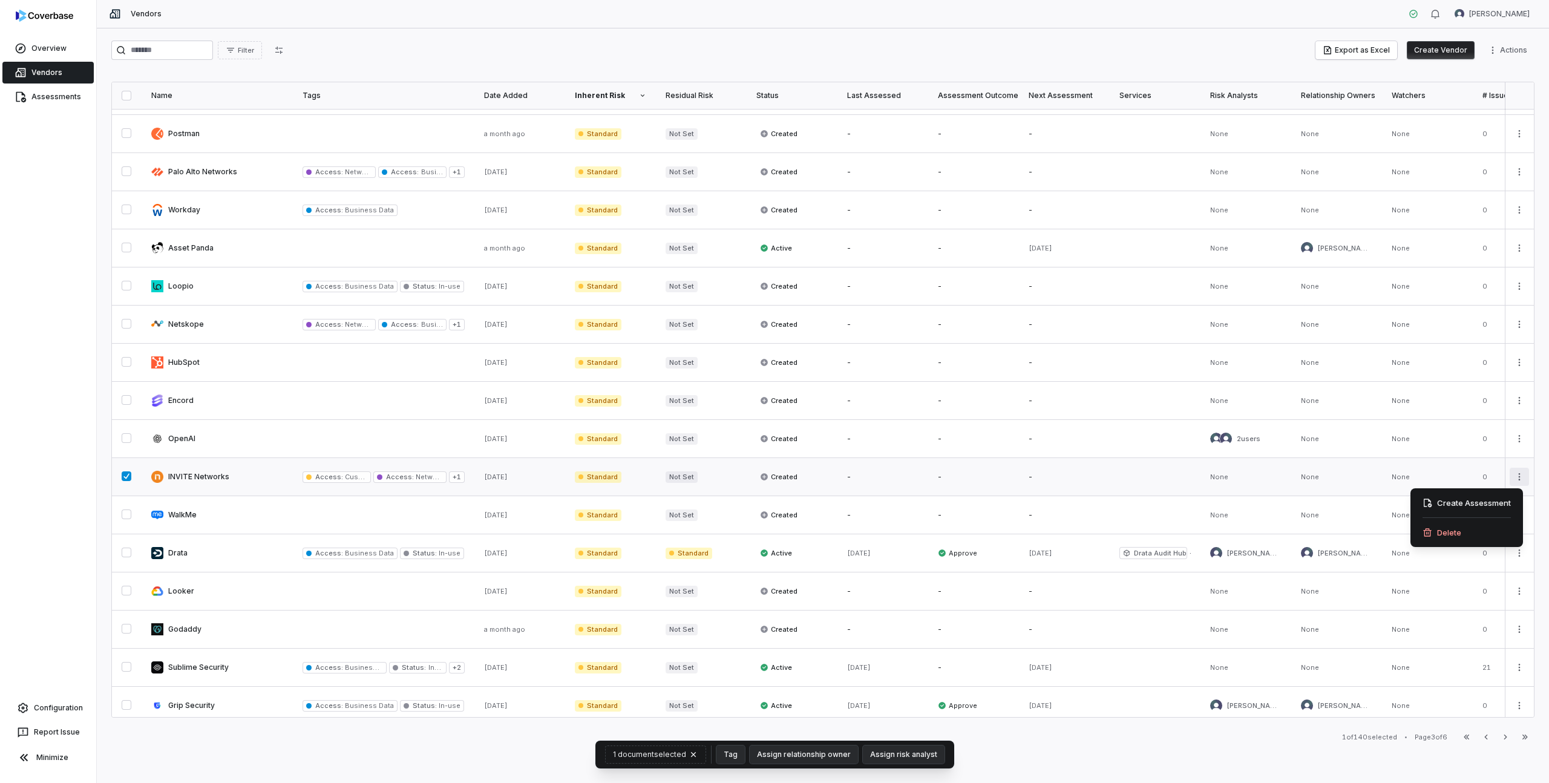
click at [1517, 473] on html "Overview Vendors Assessments Configuration Report Issue Minimize Vendors [PERSO…" at bounding box center [774, 391] width 1549 height 783
click at [1433, 534] on div "Delete" at bounding box center [1466, 532] width 103 height 19
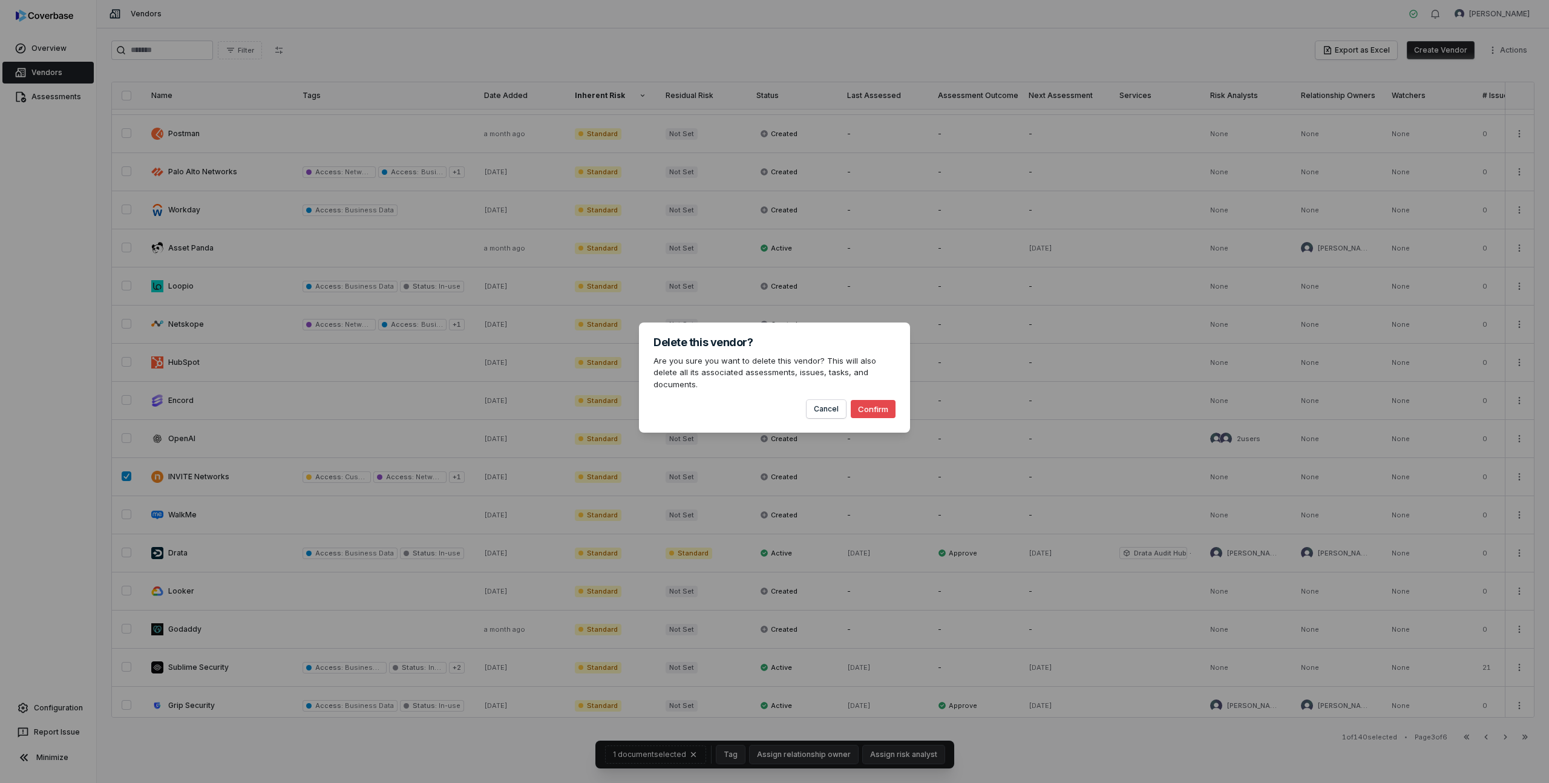
click at [886, 405] on button "Confirm" at bounding box center [873, 409] width 45 height 18
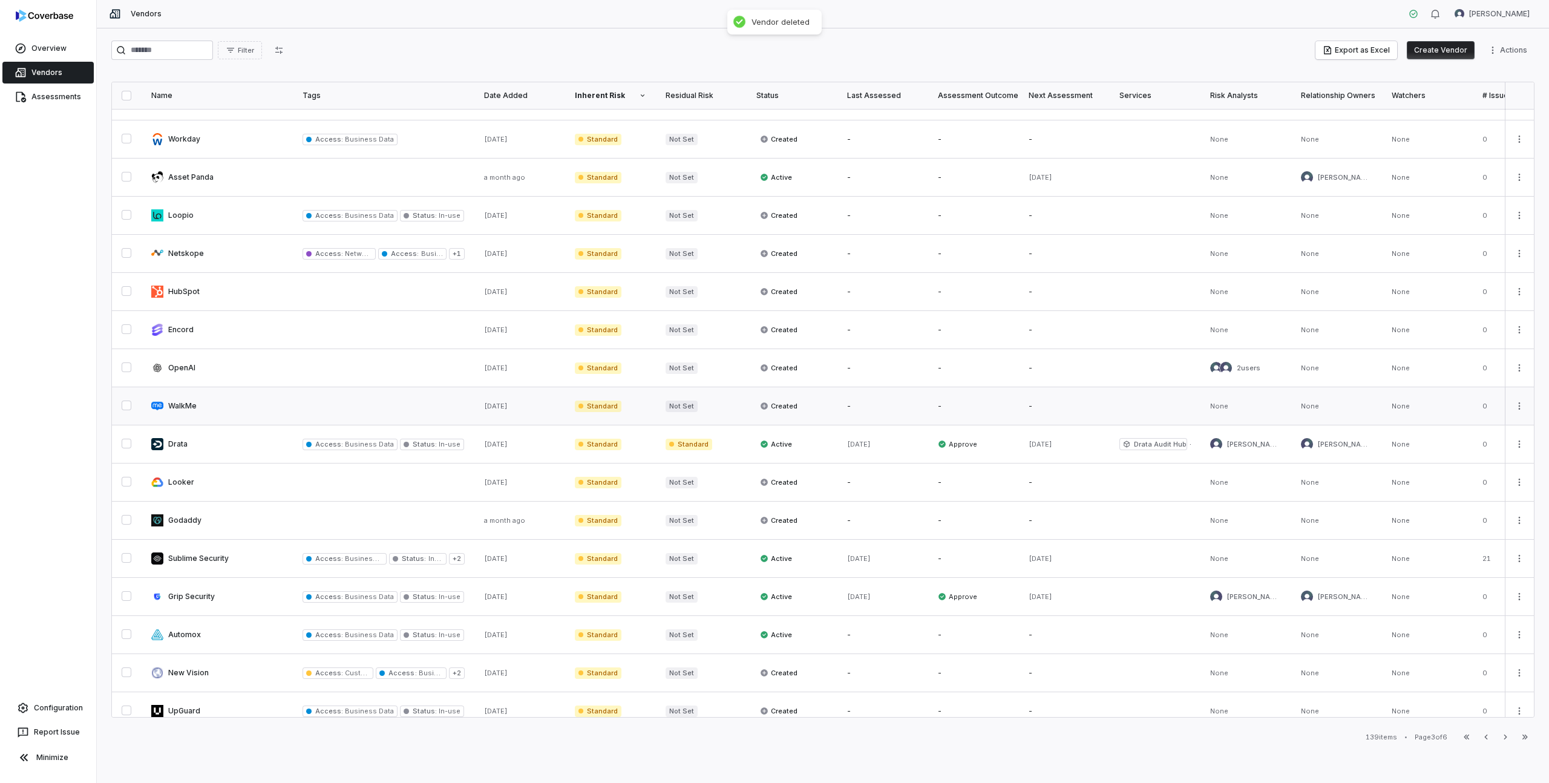
scroll to position [351, 0]
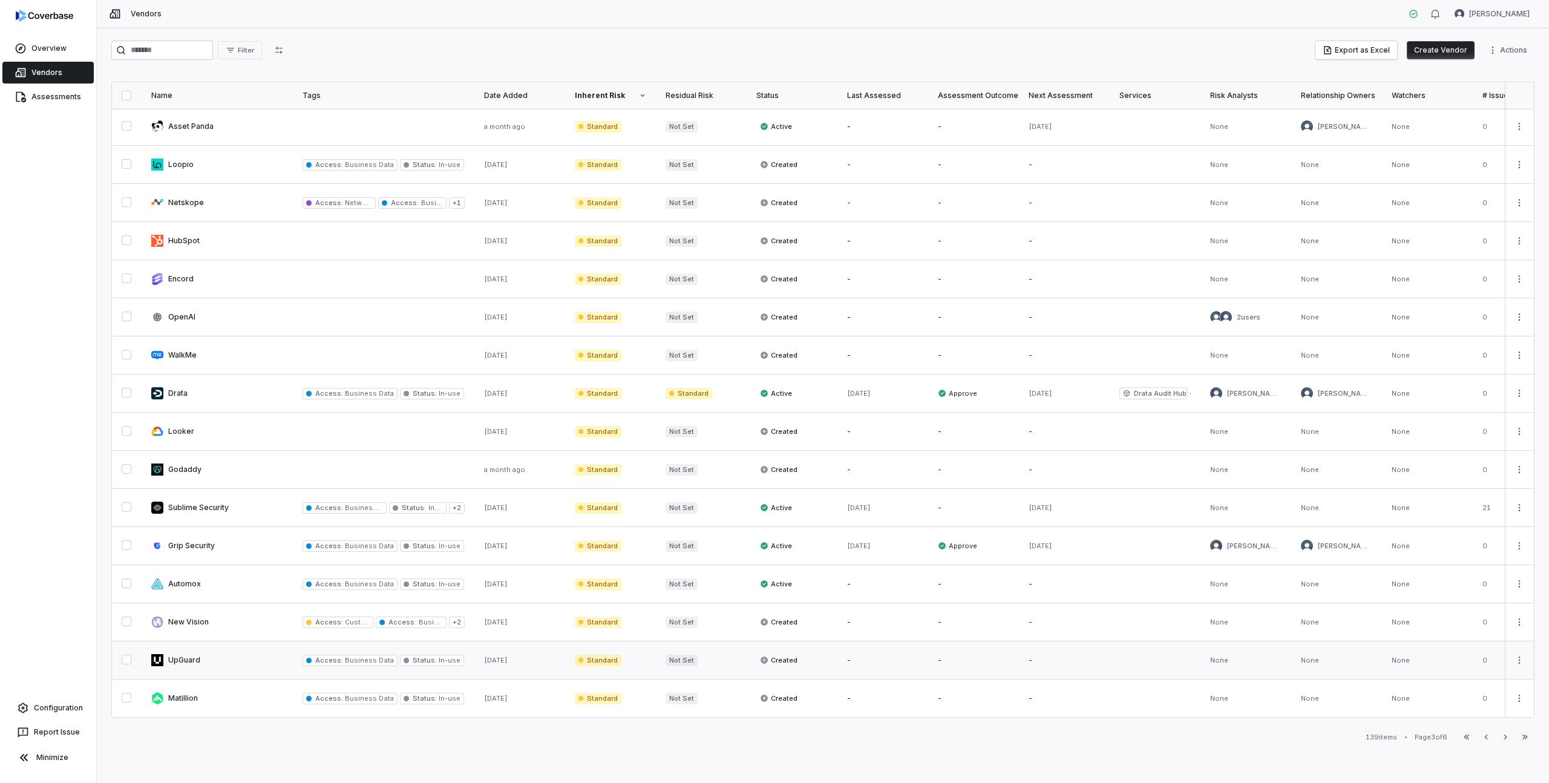
click at [129, 655] on button "button" at bounding box center [127, 660] width 10 height 10
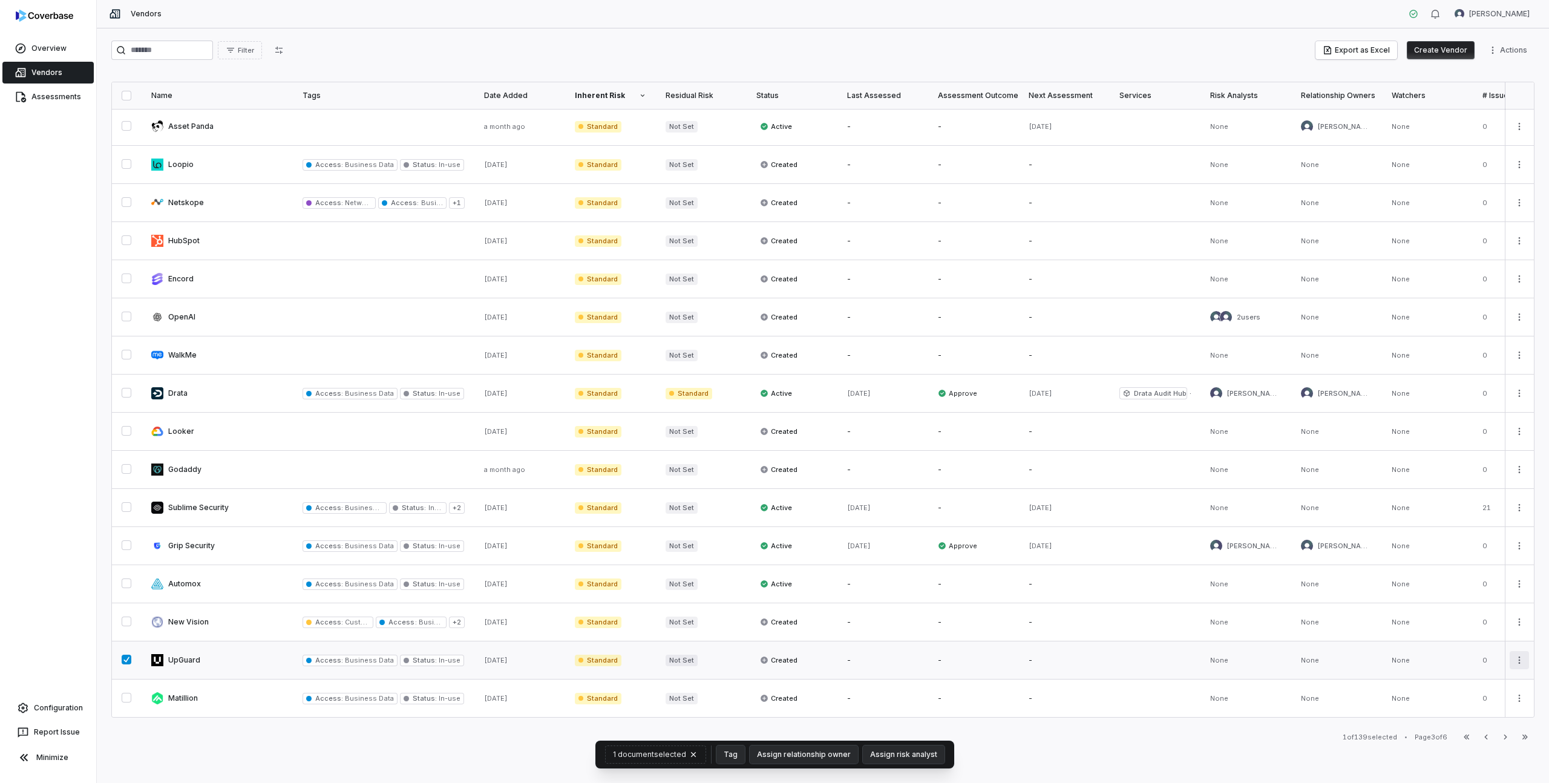
click at [1511, 653] on html "Overview Vendors Assessments Configuration Report Issue Minimize Vendors [PERSO…" at bounding box center [774, 391] width 1549 height 783
click at [1446, 710] on div "Delete" at bounding box center [1466, 708] width 103 height 19
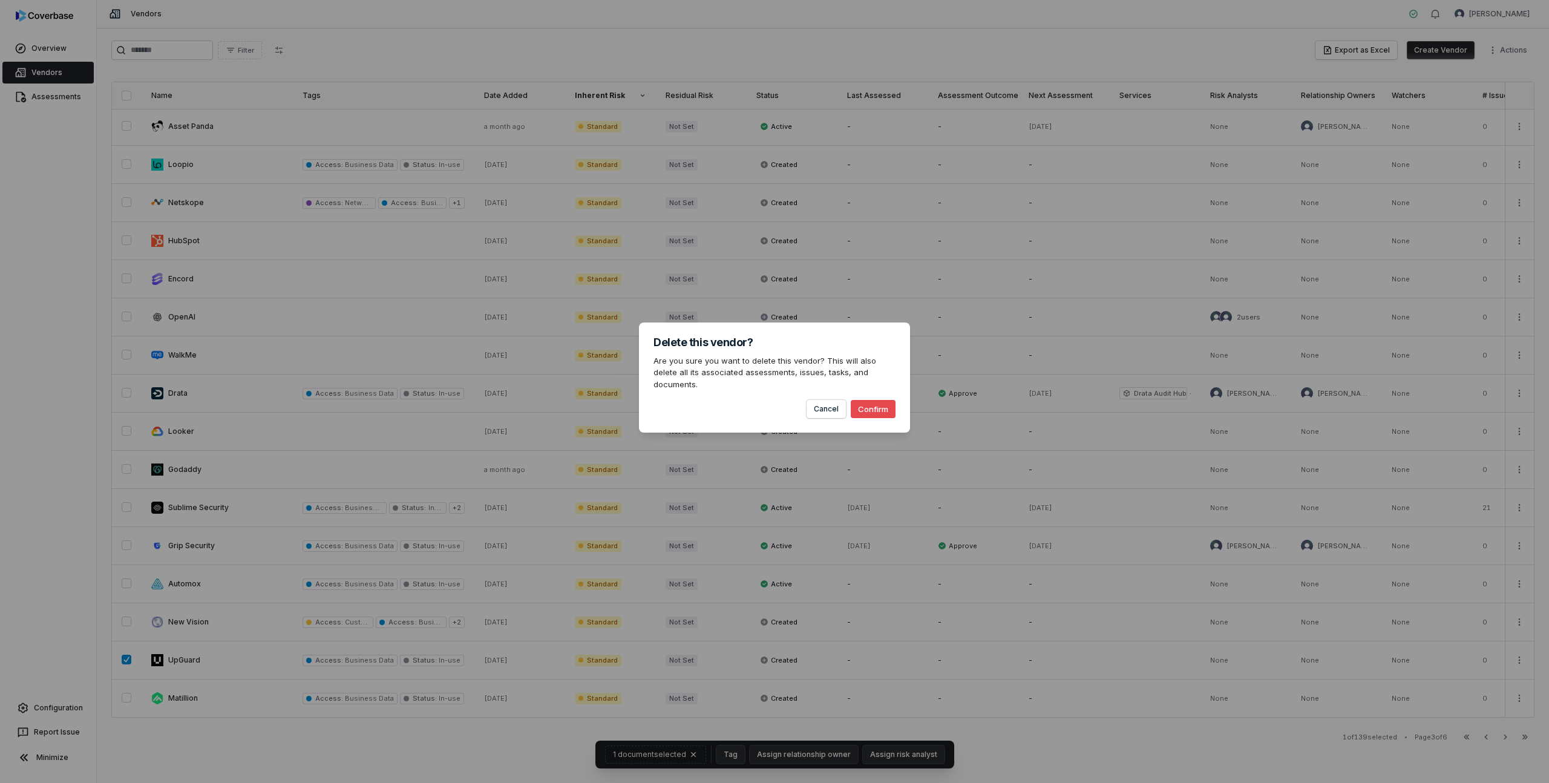
click at [869, 400] on button "Confirm" at bounding box center [873, 409] width 45 height 18
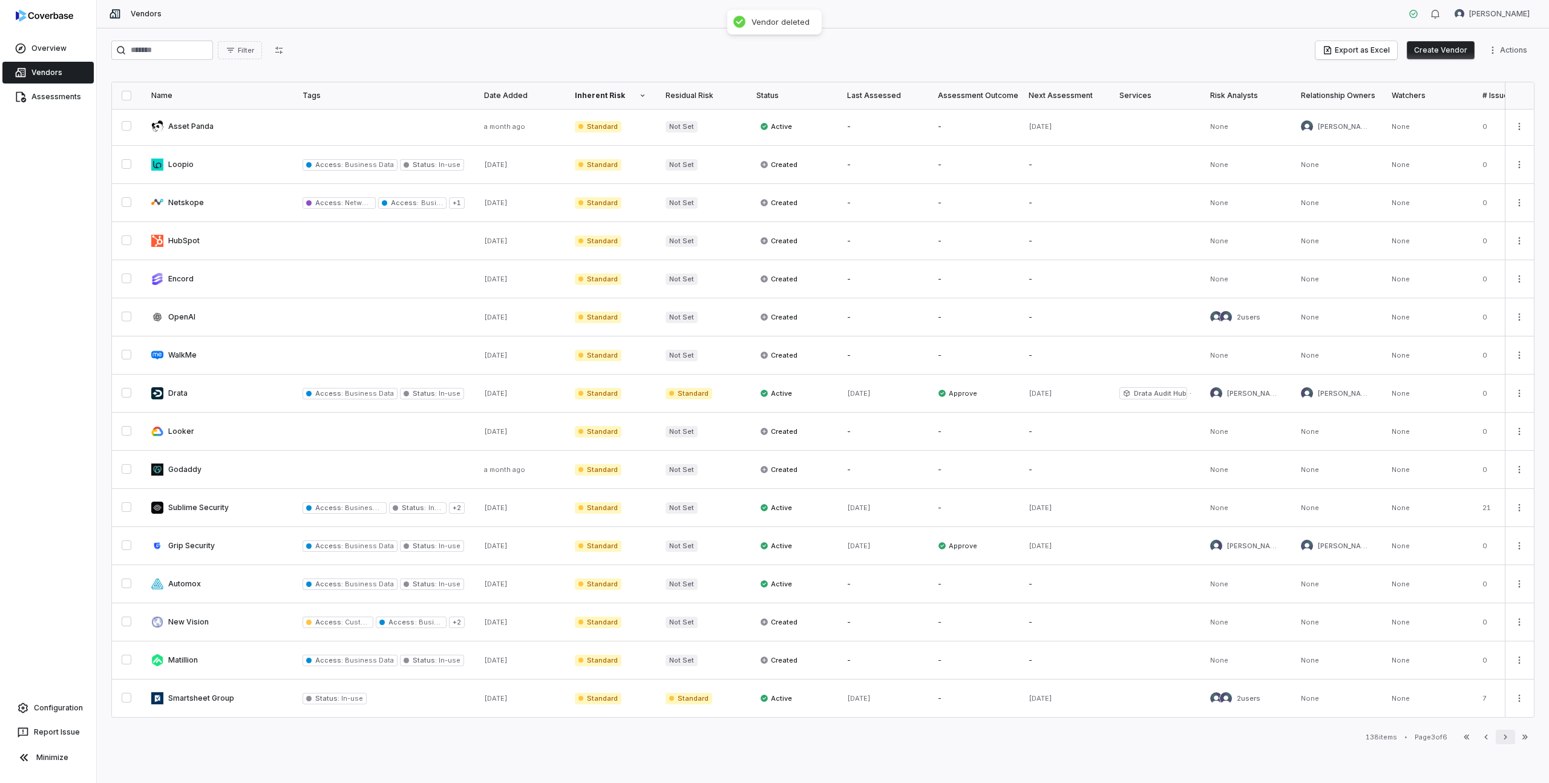
click at [1500, 738] on icon "button" at bounding box center [1505, 737] width 10 height 10
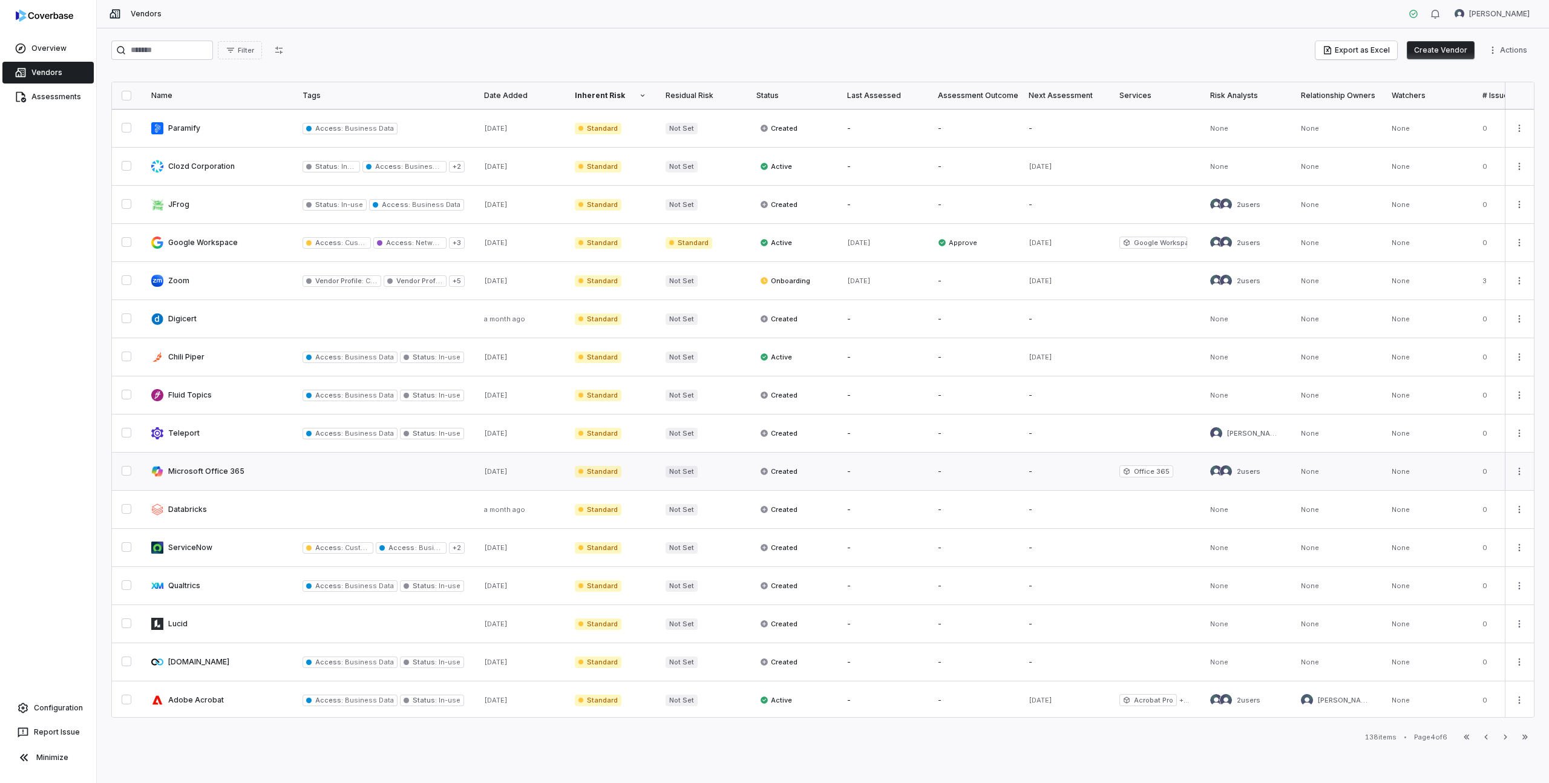
scroll to position [351, 0]
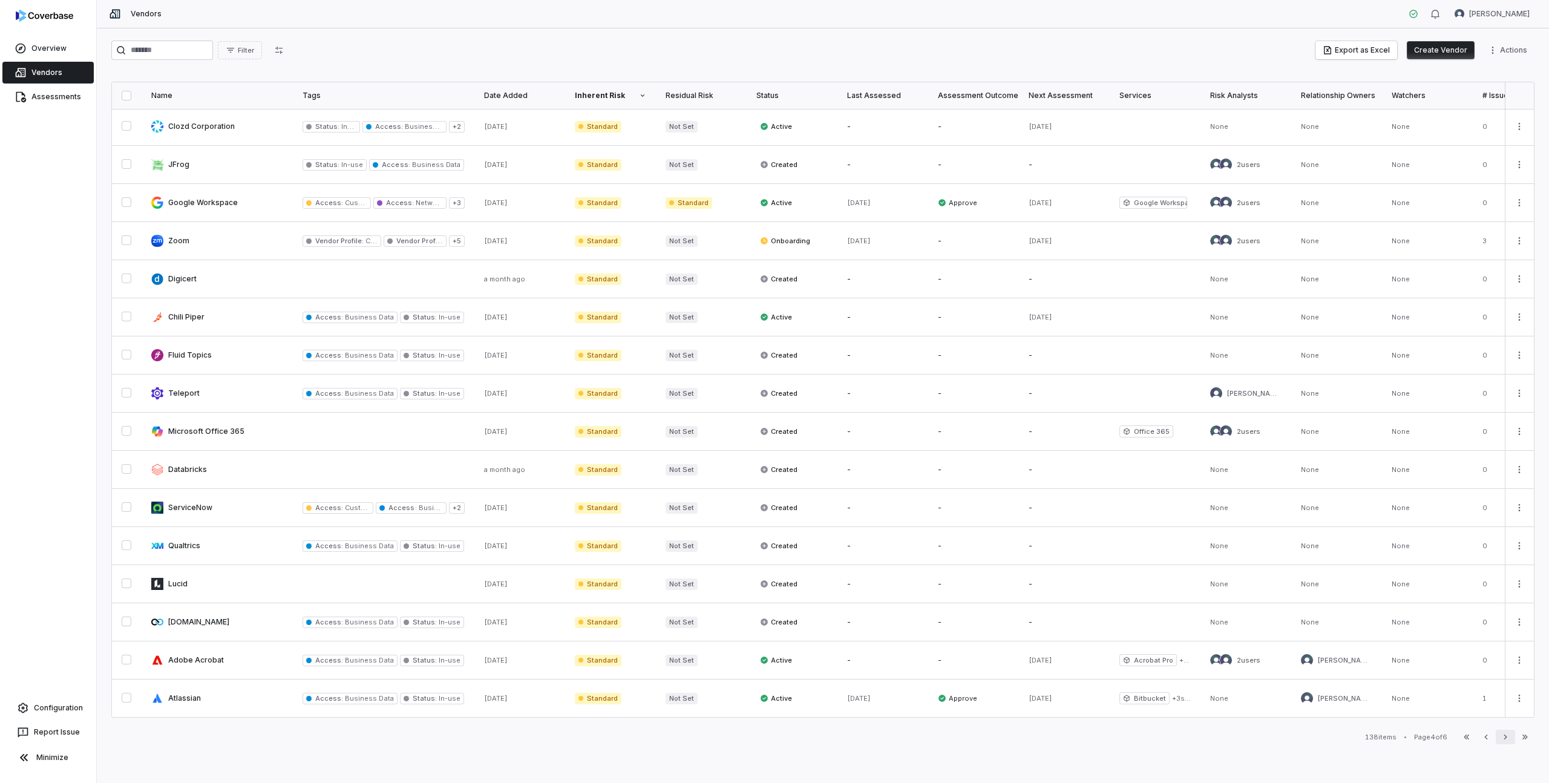
click at [1509, 737] on icon "button" at bounding box center [1505, 737] width 10 height 10
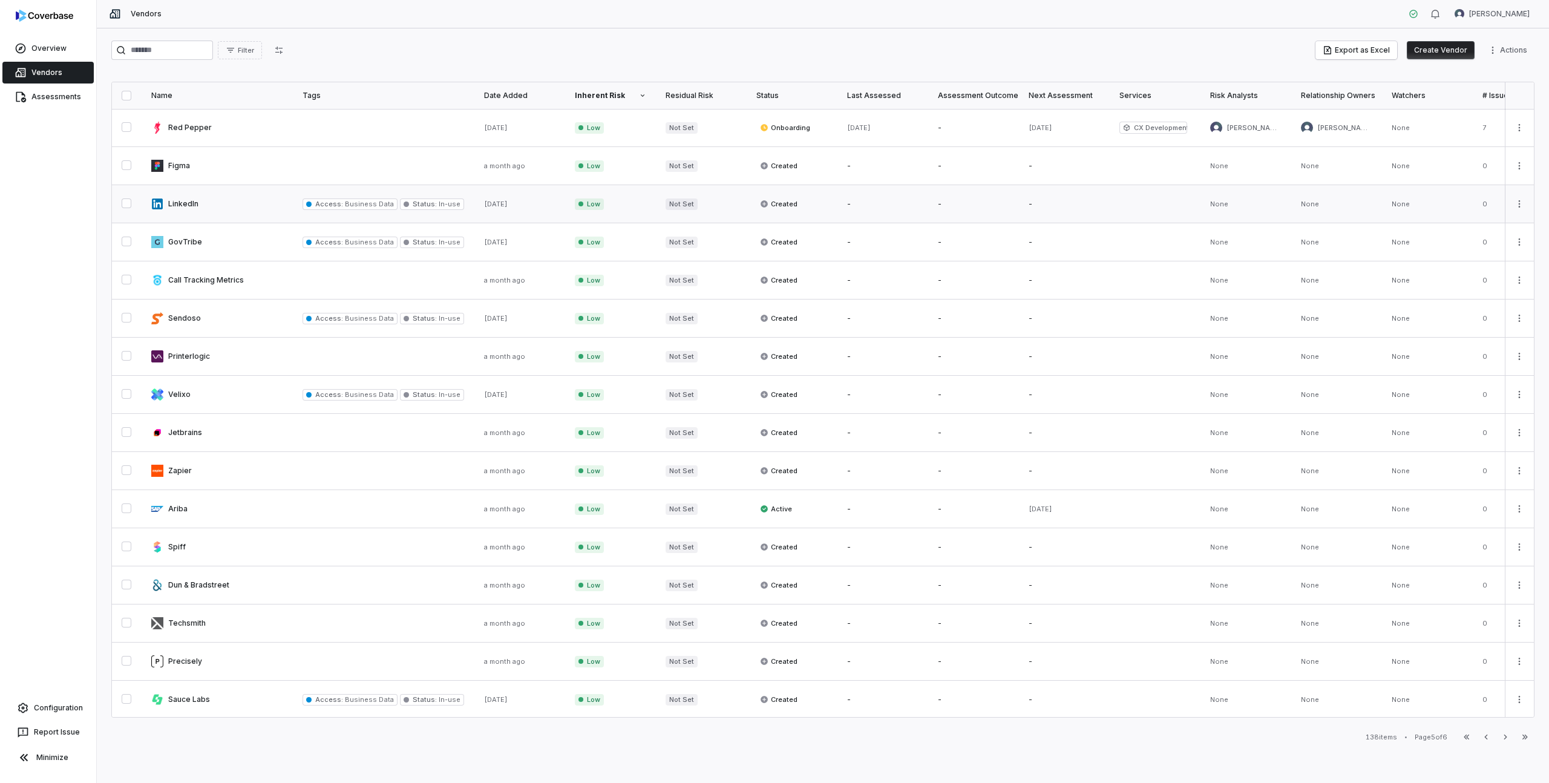
click at [128, 204] on button "button" at bounding box center [127, 203] width 10 height 10
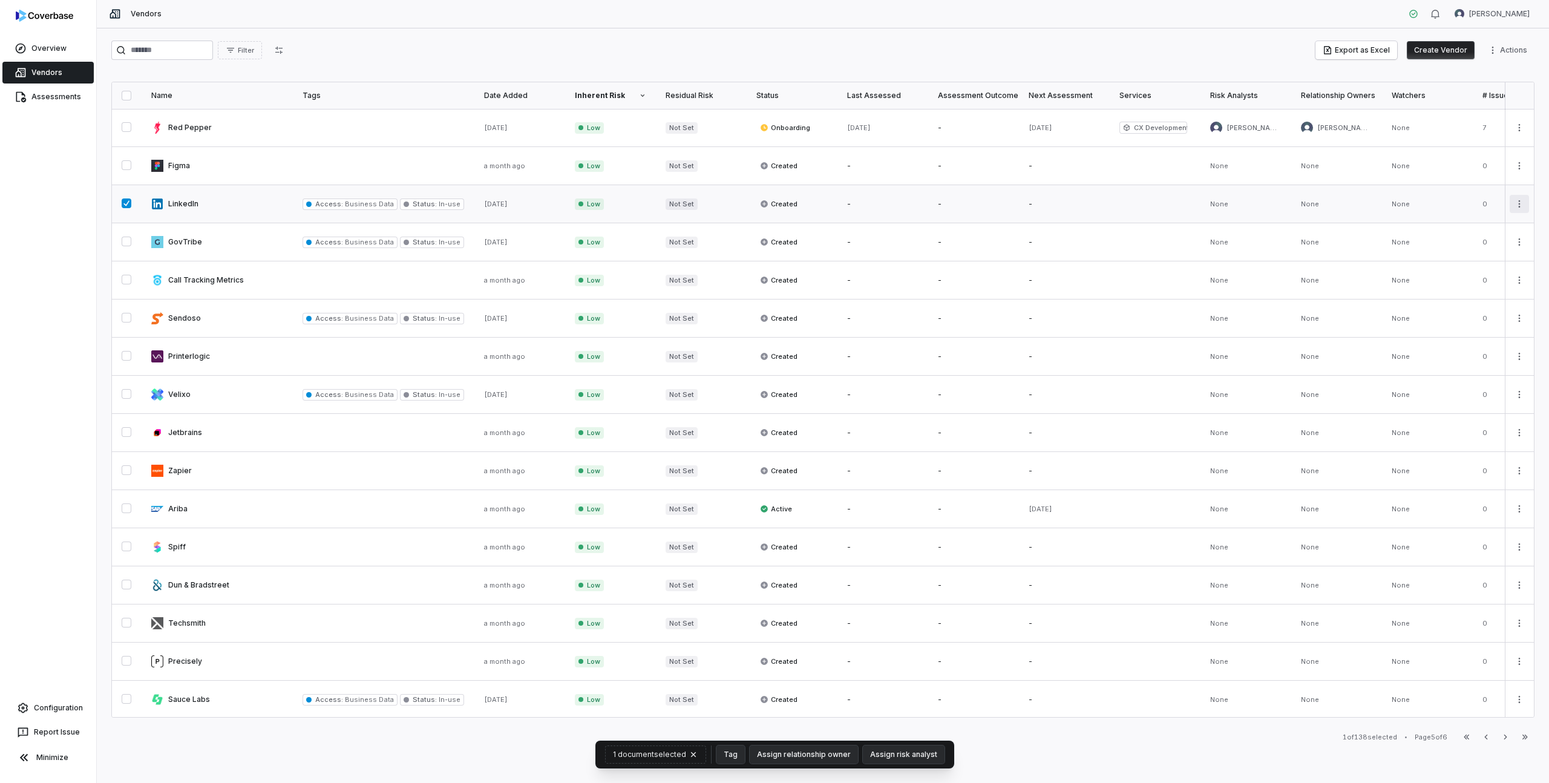
click at [1511, 207] on html "Overview Vendors Assessments Configuration Report Issue Minimize Vendors [PERSO…" at bounding box center [774, 391] width 1549 height 783
click at [1451, 261] on div "Delete" at bounding box center [1466, 259] width 103 height 19
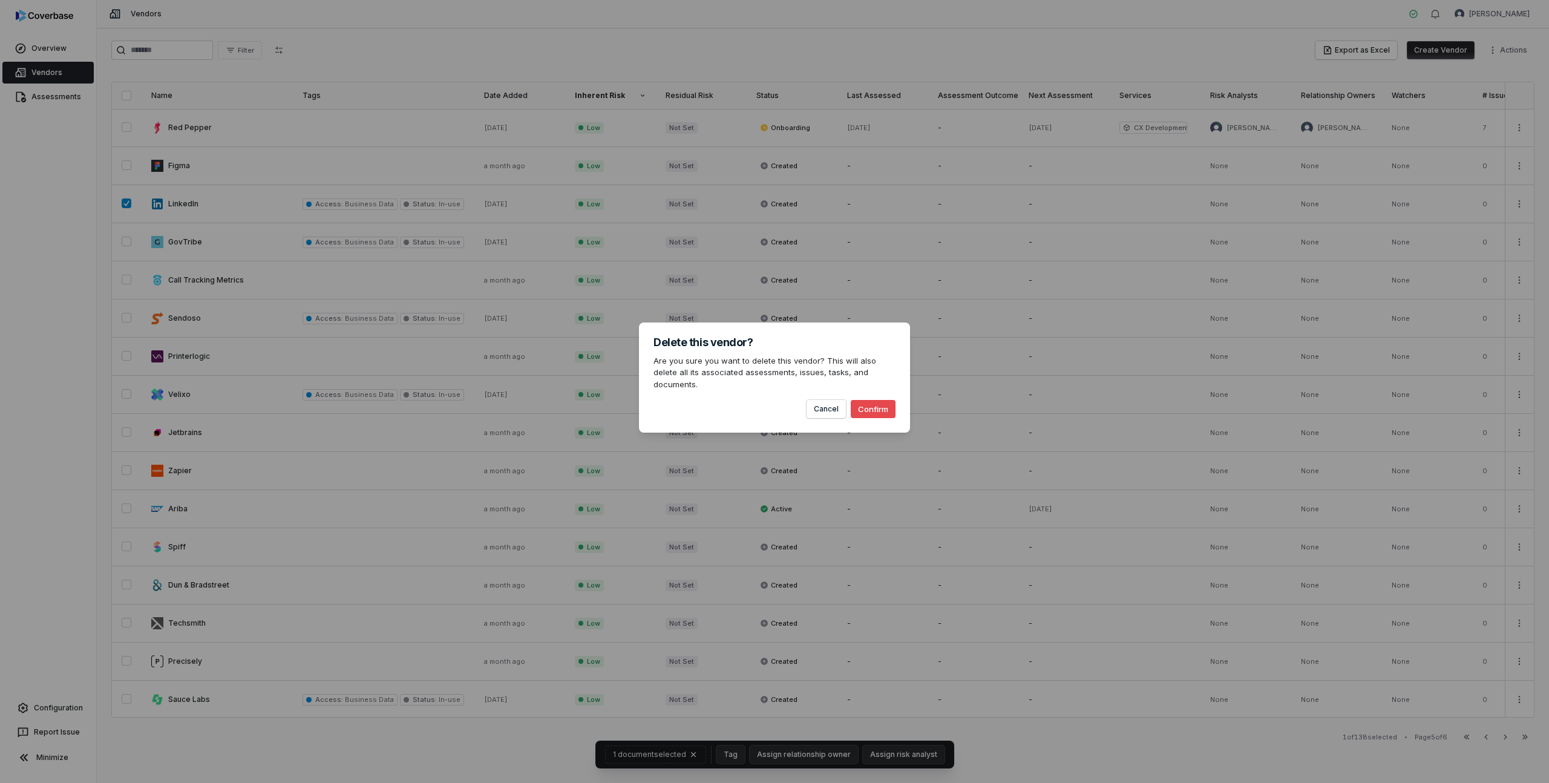
click at [874, 405] on button "Confirm" at bounding box center [873, 409] width 45 height 18
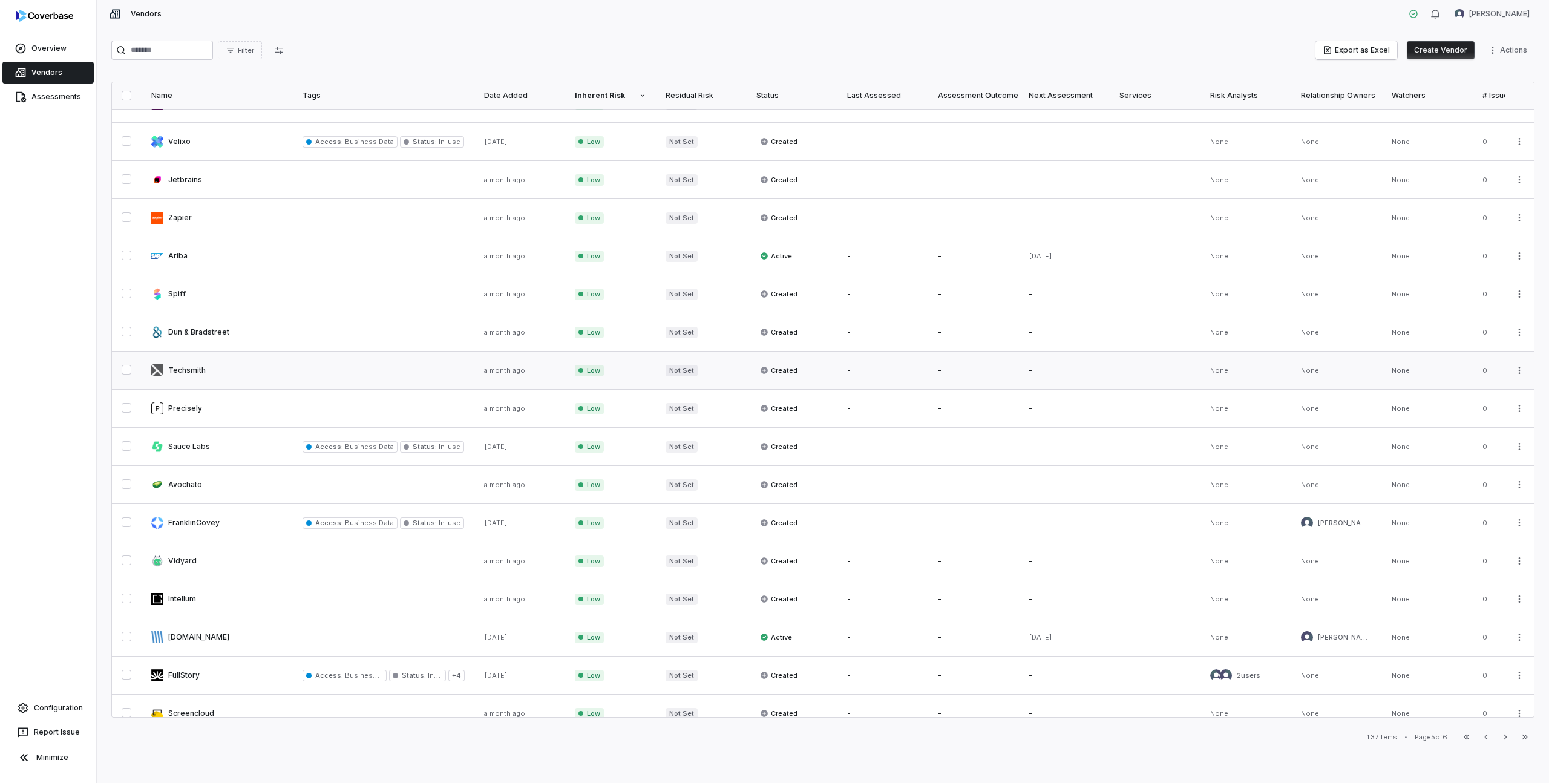
scroll to position [351, 0]
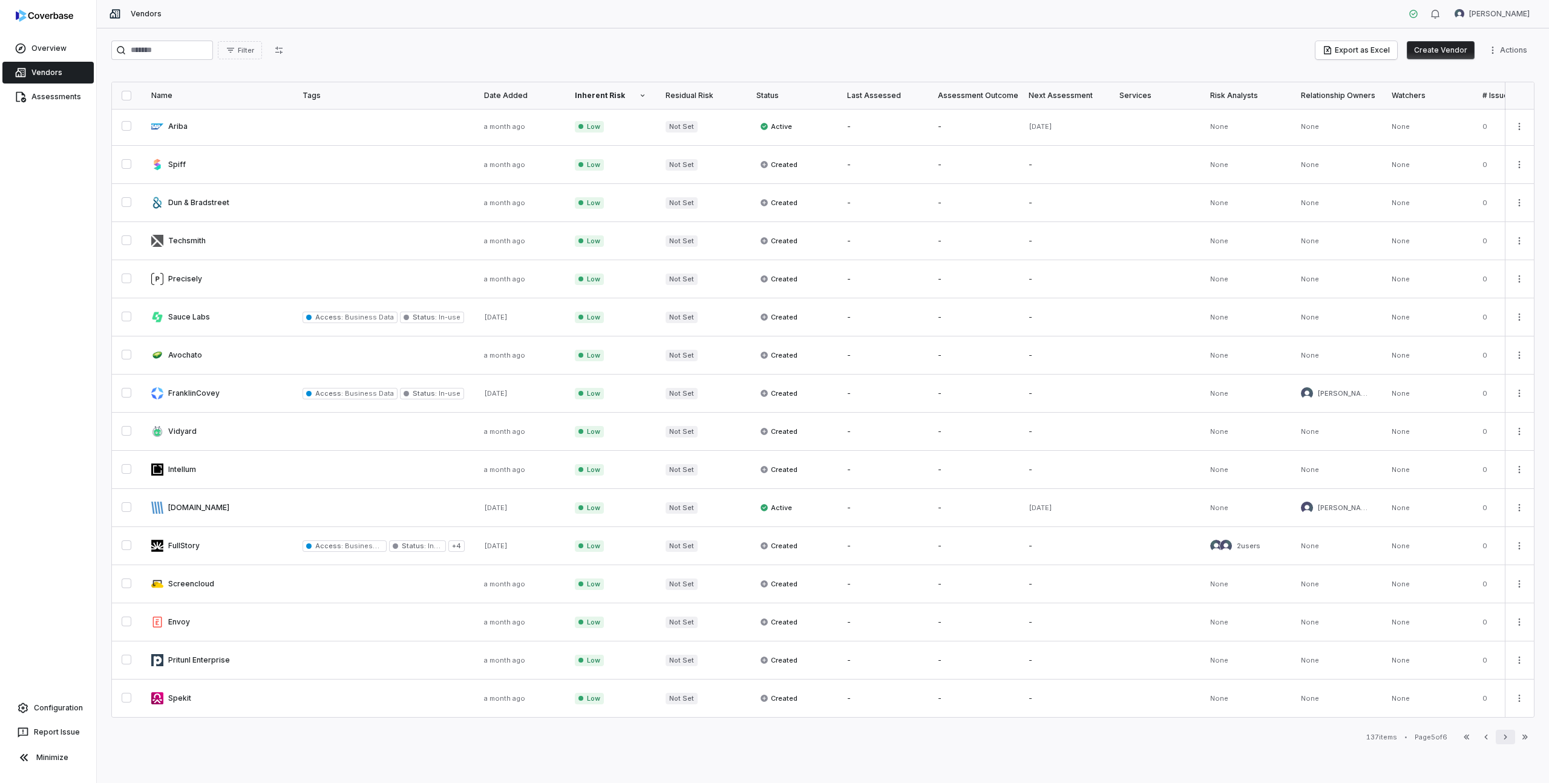
click at [1500, 740] on icon "button" at bounding box center [1505, 737] width 10 height 10
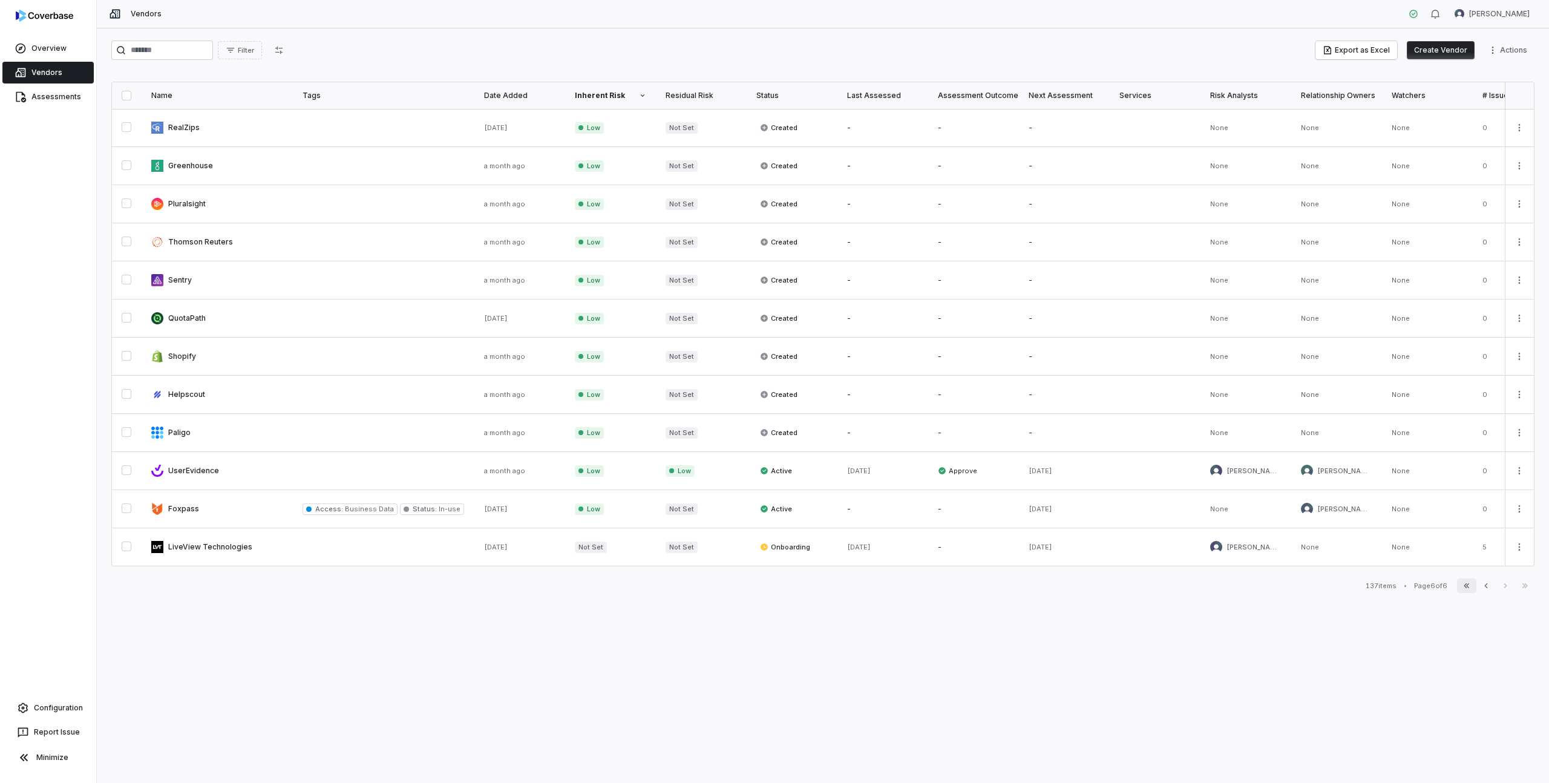
click at [1467, 588] on icon "button" at bounding box center [1465, 585] width 5 height 5
